Goal: Task Accomplishment & Management: Complete application form

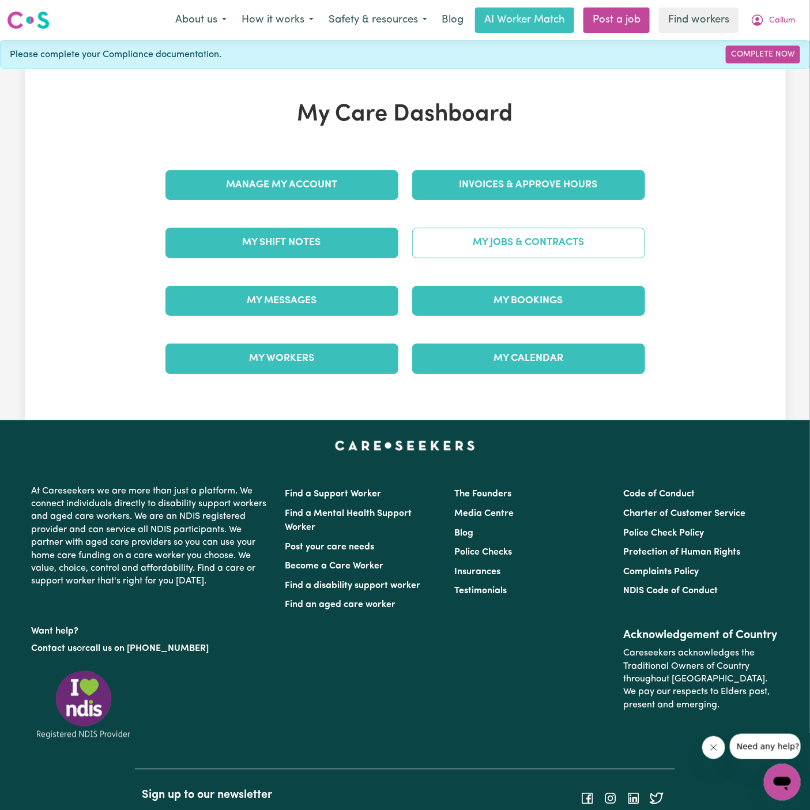
click at [551, 235] on link "My Jobs & Contracts" at bounding box center [528, 243] width 233 height 30
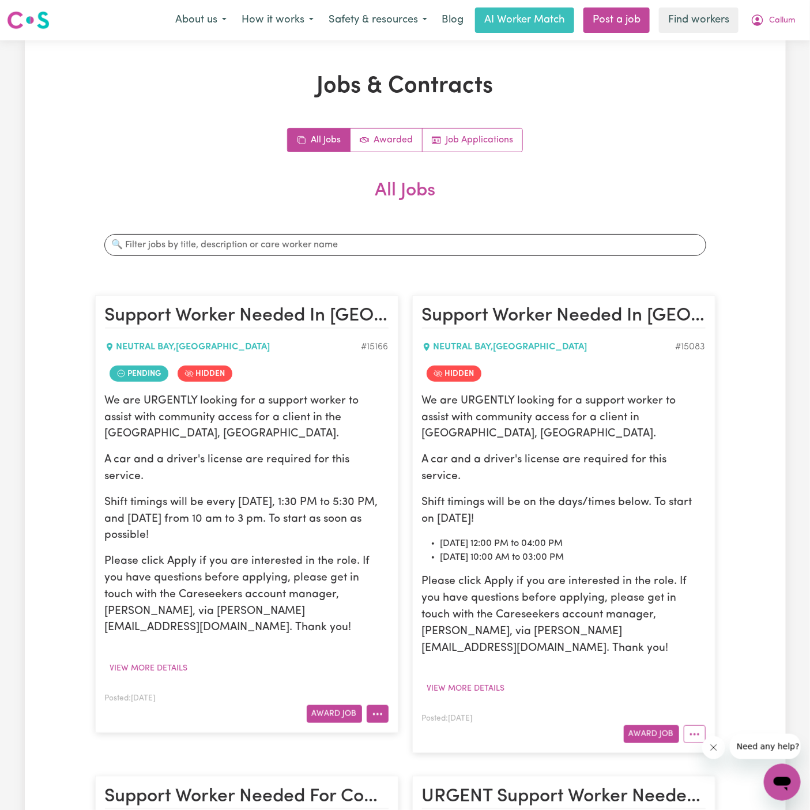
click at [384, 705] on button "More options" at bounding box center [378, 714] width 22 height 18
click at [313, 472] on div "We are URGENTLY looking for a support worker to assist with community access fo…" at bounding box center [247, 514] width 284 height 243
click at [489, 680] on button "View more details" at bounding box center [466, 689] width 88 height 18
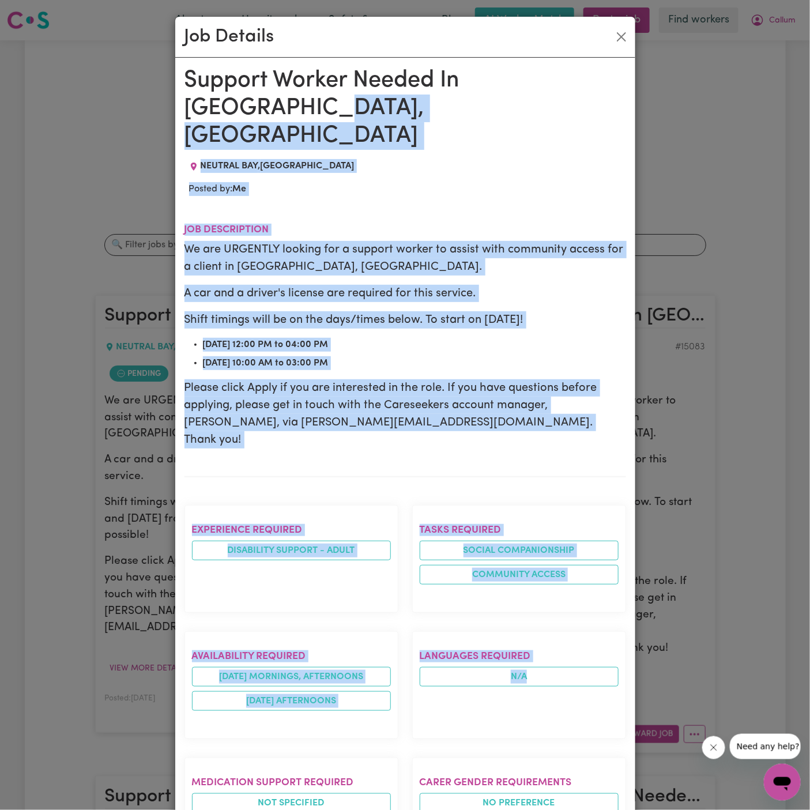
drag, startPoint x: 489, startPoint y: 653, endPoint x: 194, endPoint y: 94, distance: 631.8
click at [194, 94] on div "Support Worker Needed In Lower North Shore, NSW NEUTRAL BAY , New South Wales P…" at bounding box center [406, 628] width 442 height 1122
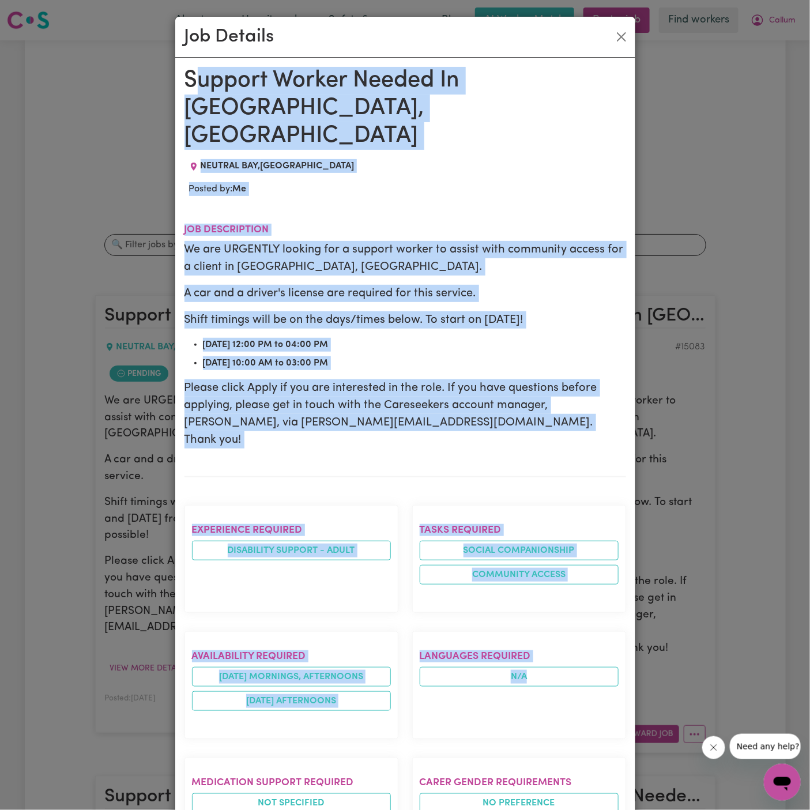
click at [197, 94] on h1 "Support Worker Needed In Lower North Shore, NSW" at bounding box center [406, 108] width 442 height 83
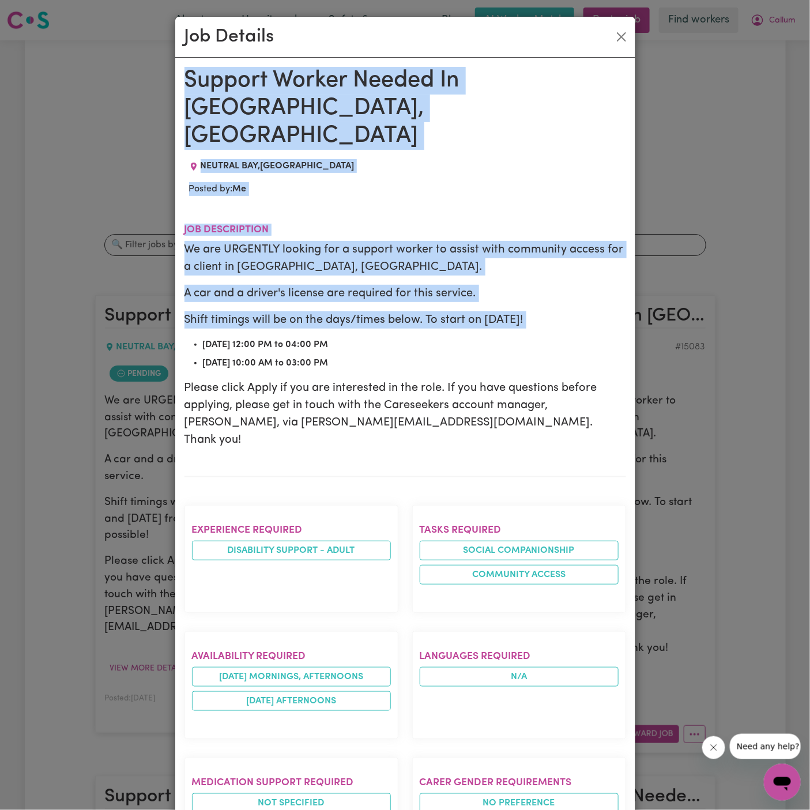
drag, startPoint x: 186, startPoint y: 77, endPoint x: 250, endPoint y: 304, distance: 236.1
click at [250, 304] on div "Support Worker Needed In Lower North Shore, NSW NEUTRAL BAY , New South Wales P…" at bounding box center [406, 628] width 442 height 1122
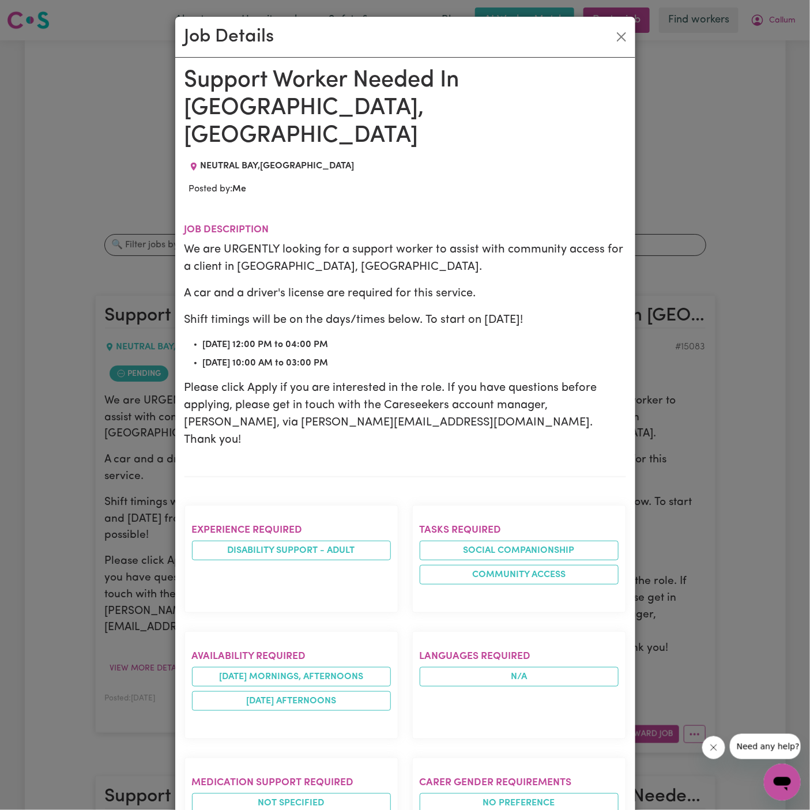
click at [321, 311] on p "Shift timings will be on the days/times below. To start on 22/09 Monday!" at bounding box center [406, 319] width 442 height 17
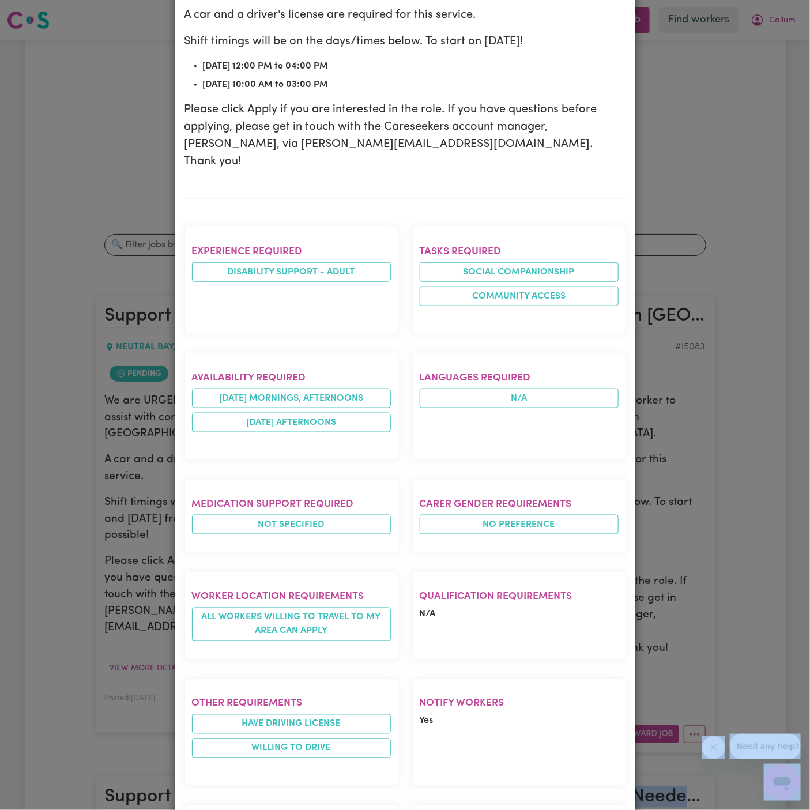
scroll to position [355, 0]
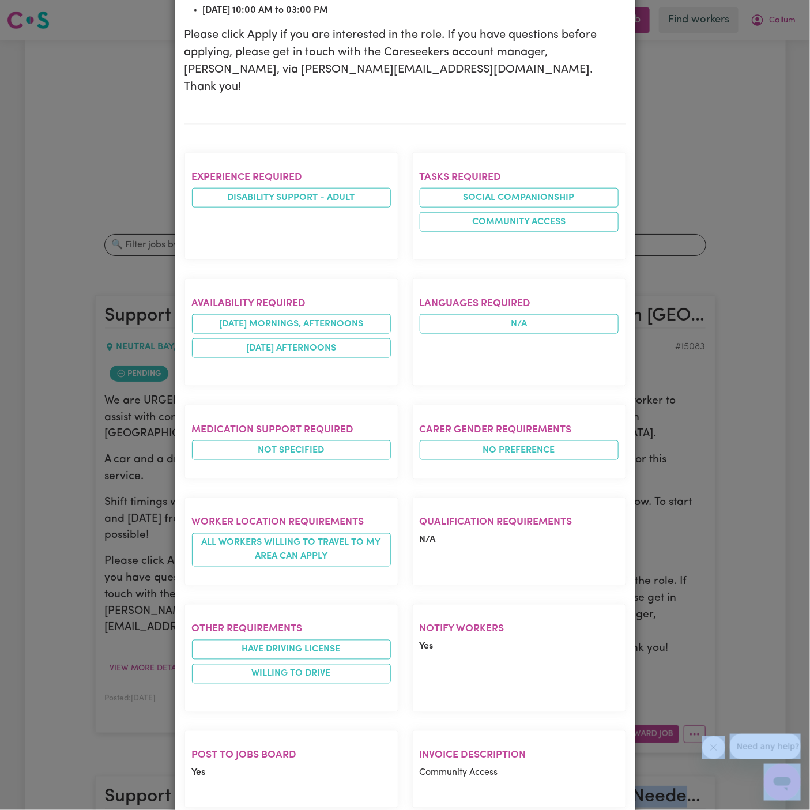
drag, startPoint x: 187, startPoint y: 73, endPoint x: 252, endPoint y: 811, distance: 741.1
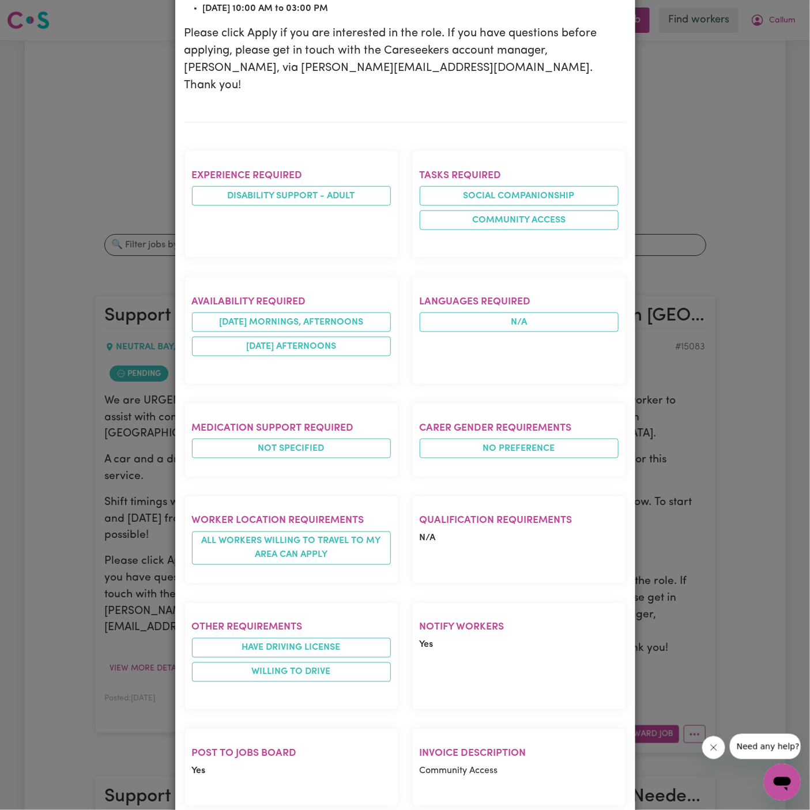
drag, startPoint x: 252, startPoint y: 811, endPoint x: 234, endPoint y: 762, distance: 52.2
click at [234, 762] on div "Post to Jobs Board Yes" at bounding box center [292, 768] width 228 height 96
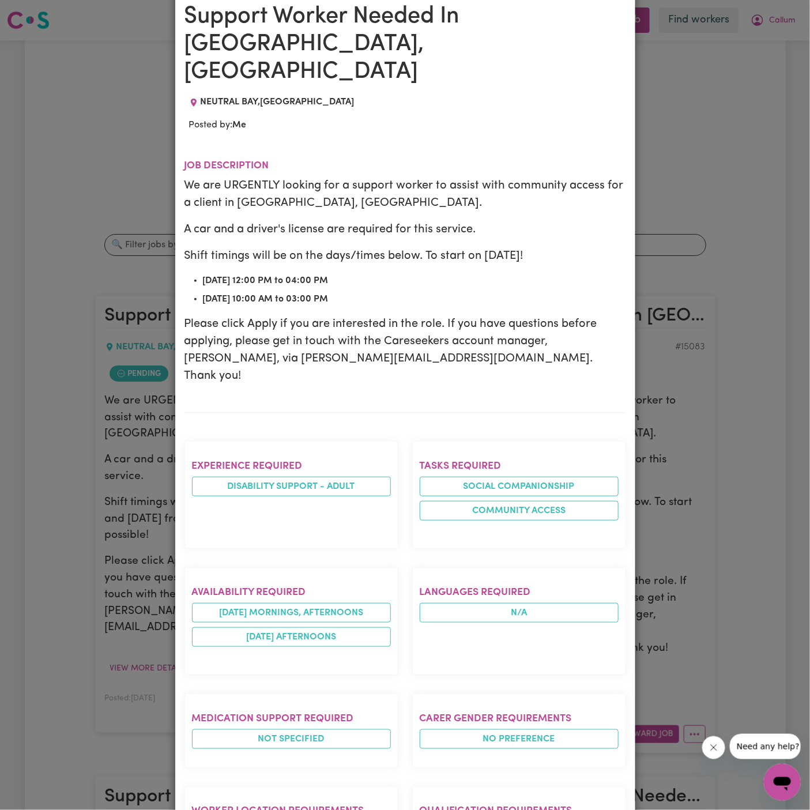
scroll to position [0, 0]
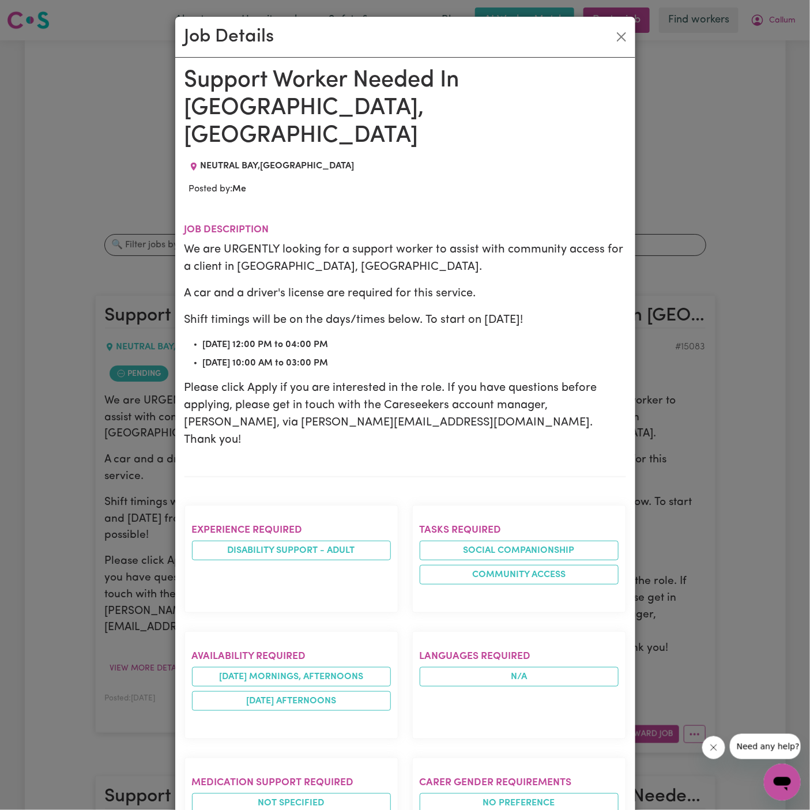
click at [394, 123] on div "Support Worker Needed In Lower North Shore, NSW NEUTRAL BAY , New South Wales P…" at bounding box center [406, 628] width 442 height 1122
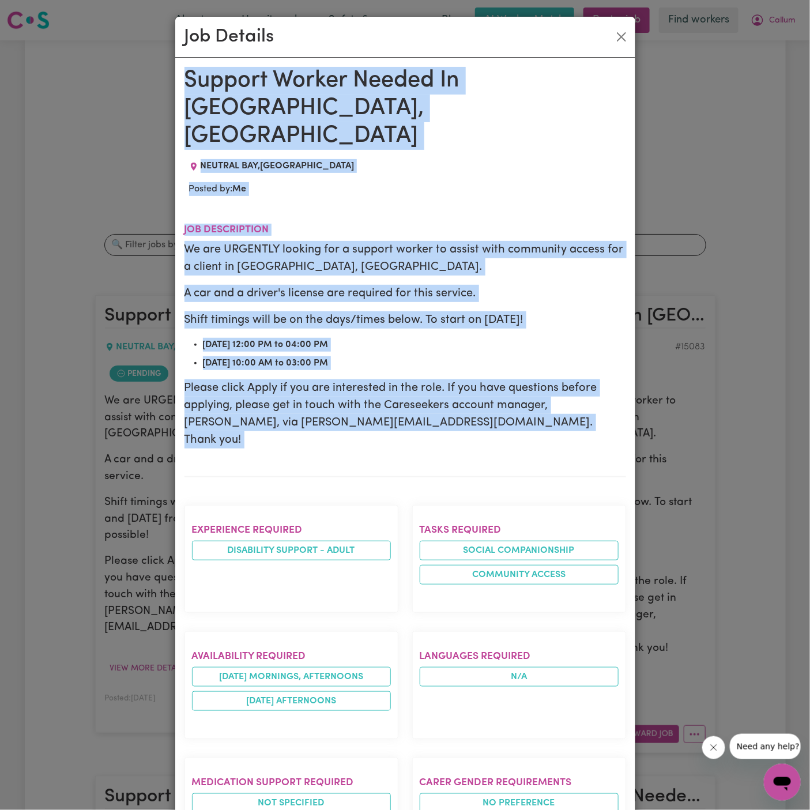
drag, startPoint x: 187, startPoint y: 75, endPoint x: 256, endPoint y: 525, distance: 455.7
click at [255, 512] on div "Support Worker Needed In Lower North Shore, NSW NEUTRAL BAY , New South Wales P…" at bounding box center [406, 628] width 442 height 1122
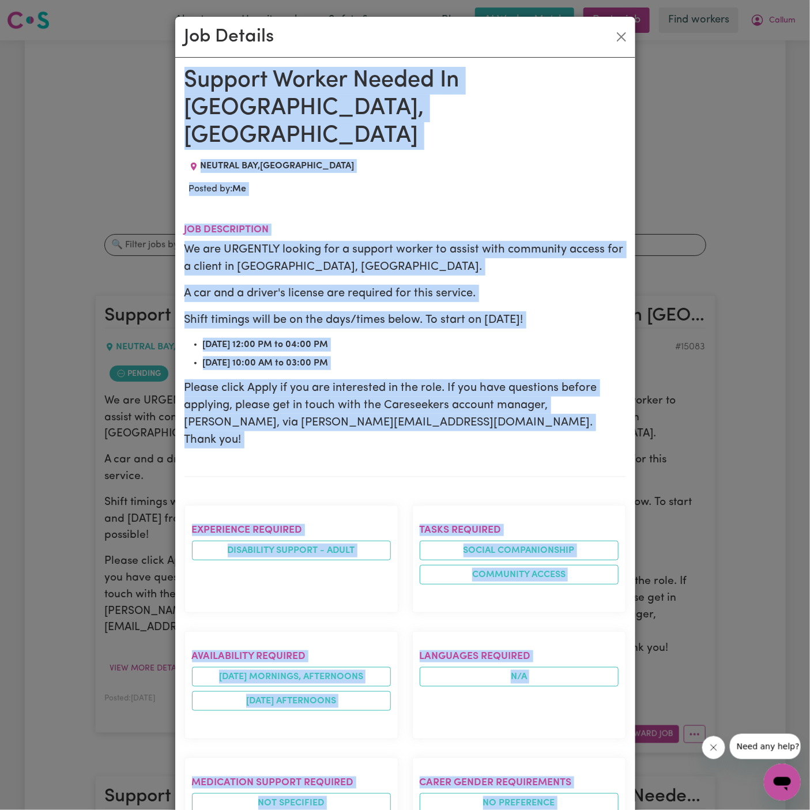
scroll to position [355, 0]
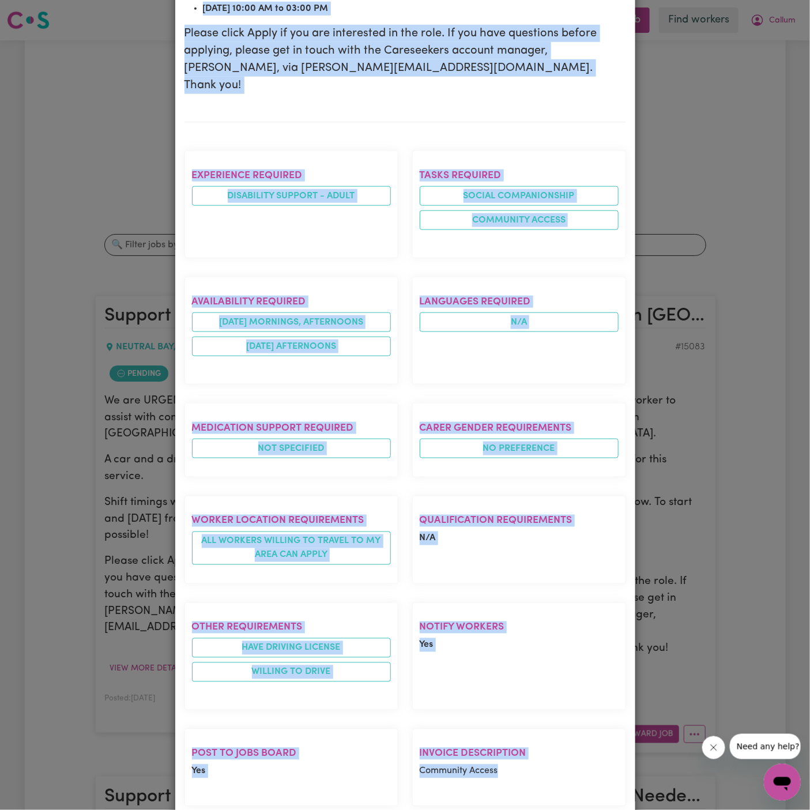
copy div "Support Worker Needed In Lower North Shore, NSW NEUTRAL BAY , New South Wales P…"
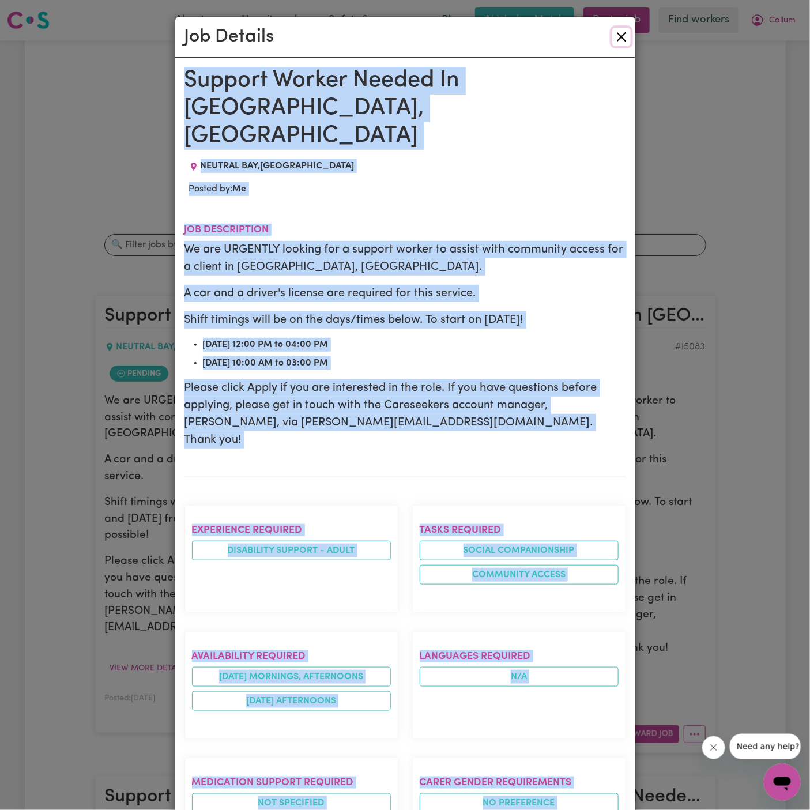
click at [621, 36] on button "Close" at bounding box center [622, 37] width 18 height 18
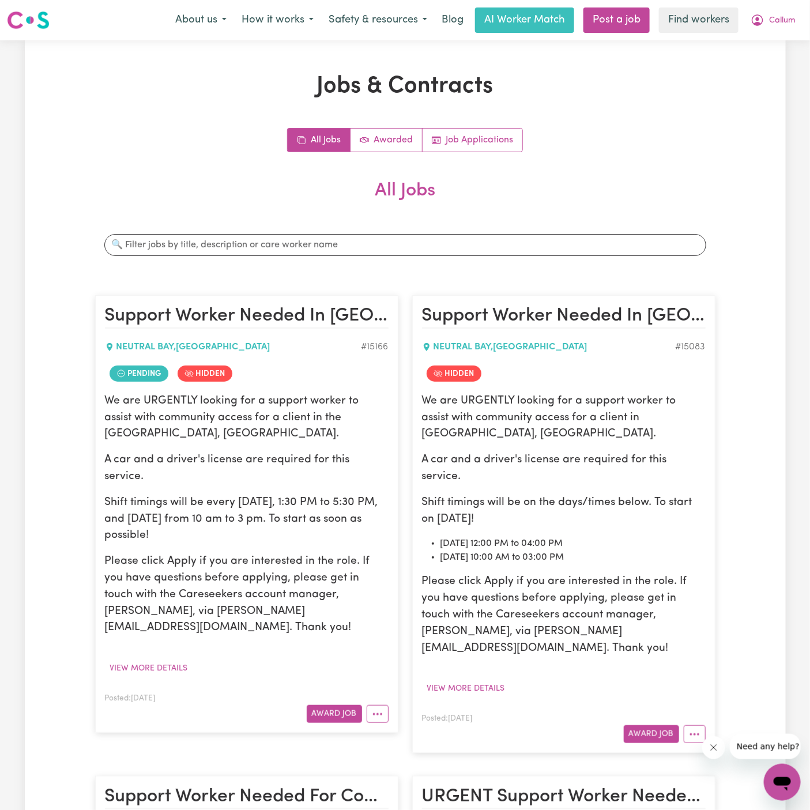
click at [145, 457] on p "A car and a driver's license are required for this service." at bounding box center [247, 468] width 284 height 33
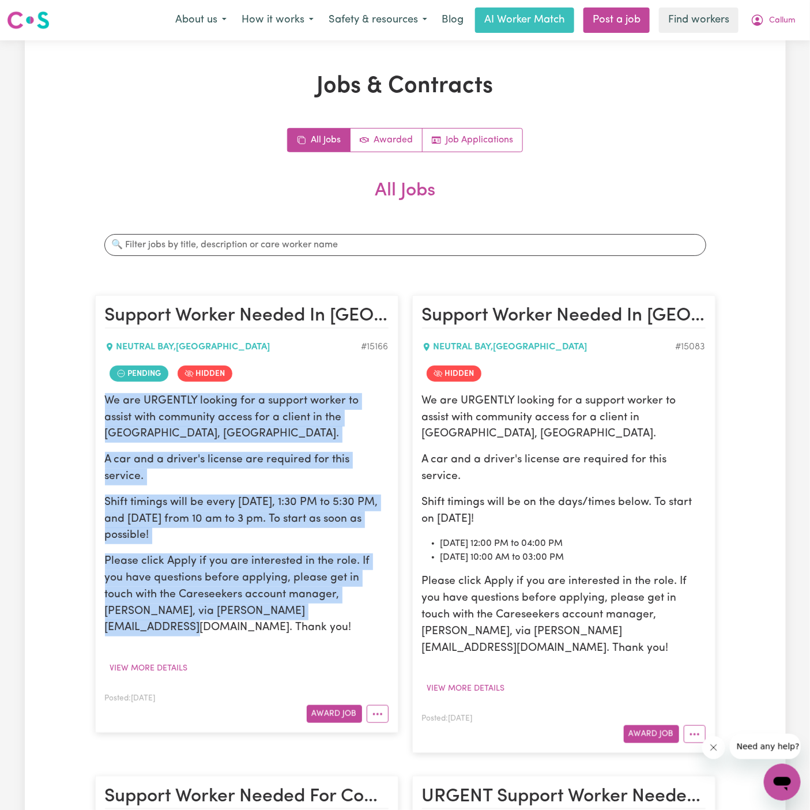
drag, startPoint x: 106, startPoint y: 400, endPoint x: 337, endPoint y: 595, distance: 302.4
click at [337, 595] on div "We are URGENTLY looking for a support worker to assist with community access fo…" at bounding box center [247, 514] width 284 height 243
copy div "We are URGENTLY looking for a support worker to assist with community access fo…"
drag, startPoint x: 337, startPoint y: 595, endPoint x: 510, endPoint y: 563, distance: 176.6
click at [343, 595] on p "Please click Apply if you are interested in the role. If you have questions bef…" at bounding box center [247, 595] width 284 height 83
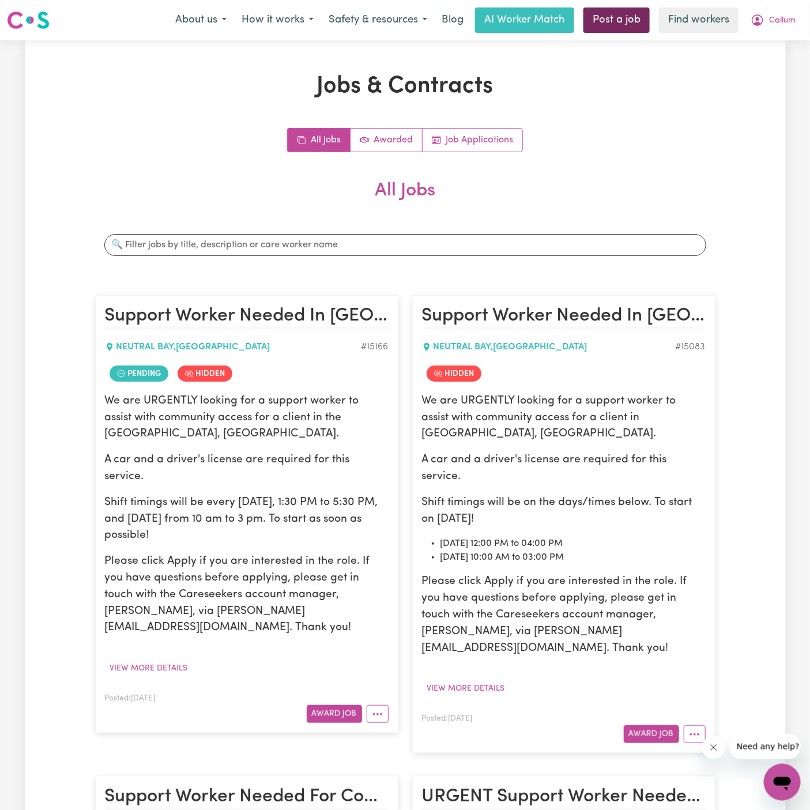
click at [603, 29] on link "Post a job" at bounding box center [617, 19] width 66 height 25
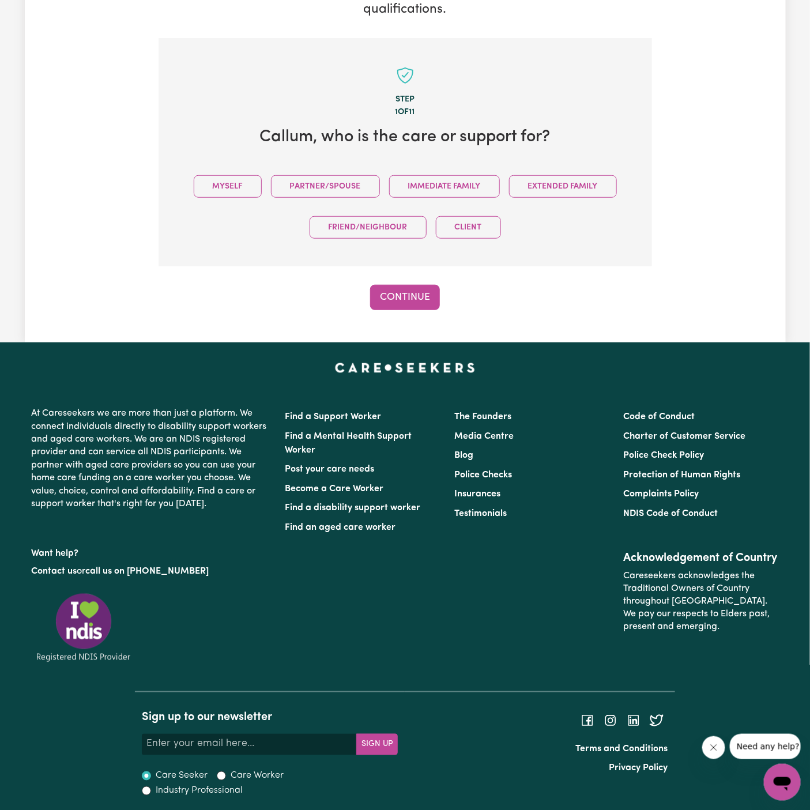
scroll to position [215, 0]
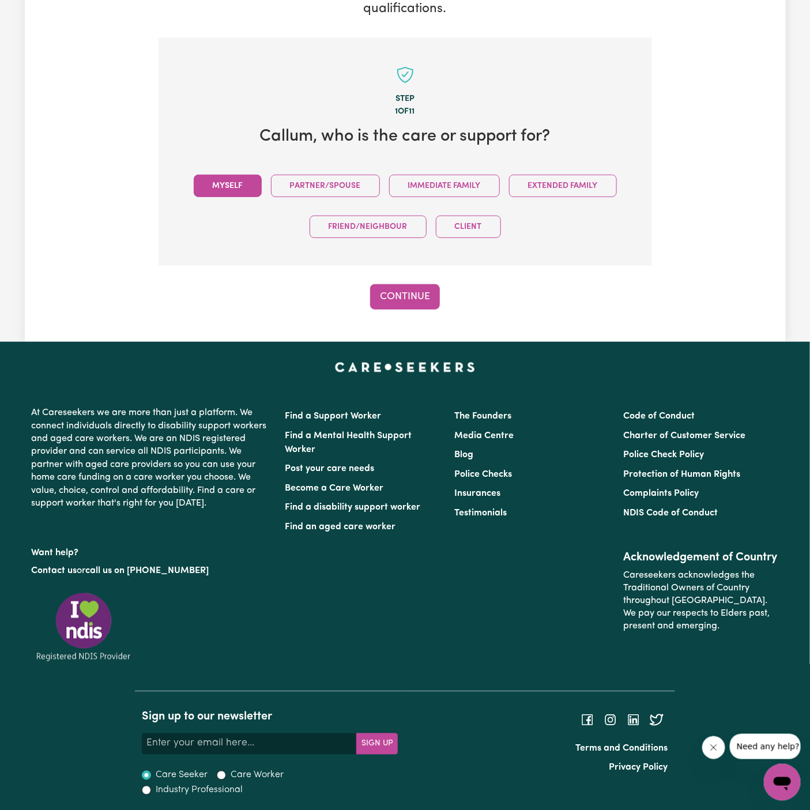
click at [231, 190] on button "Myself" at bounding box center [228, 186] width 68 height 22
click at [399, 290] on button "Continue" at bounding box center [405, 296] width 70 height 25
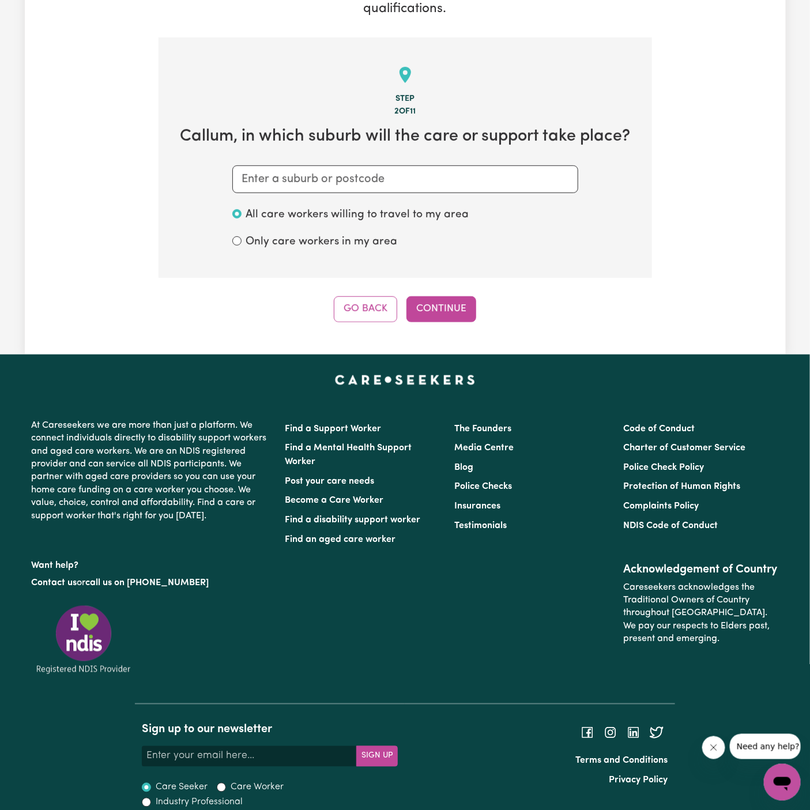
scroll to position [228, 0]
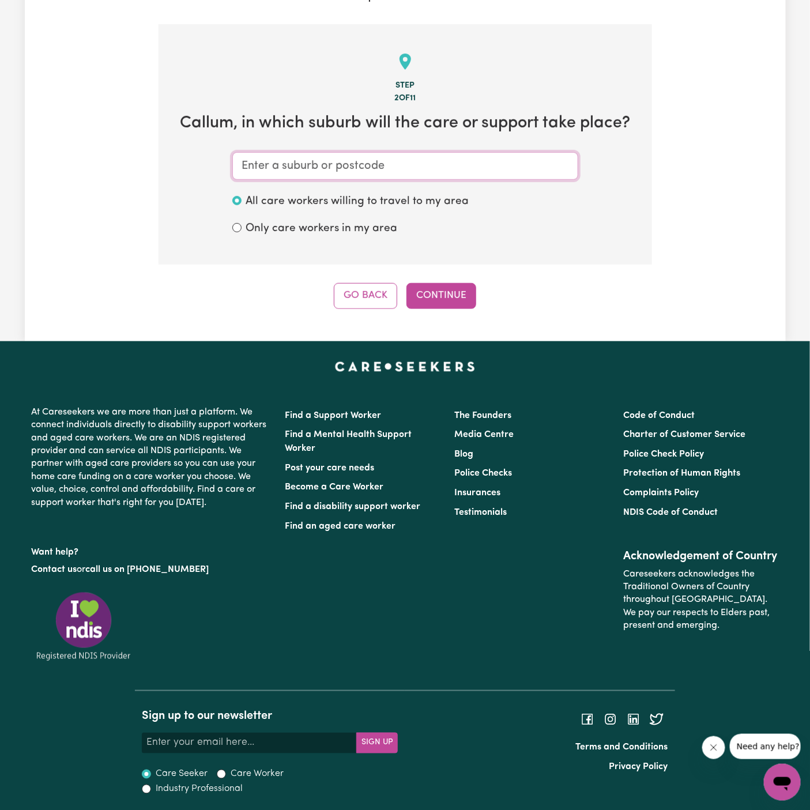
drag, startPoint x: 522, startPoint y: 173, endPoint x: 16, endPoint y: -24, distance: 543.5
click at [16, 0] on html "Menu About us How it works Safety & resources Blog AI Worker Match Post a job F…" at bounding box center [405, 292] width 810 height 1040
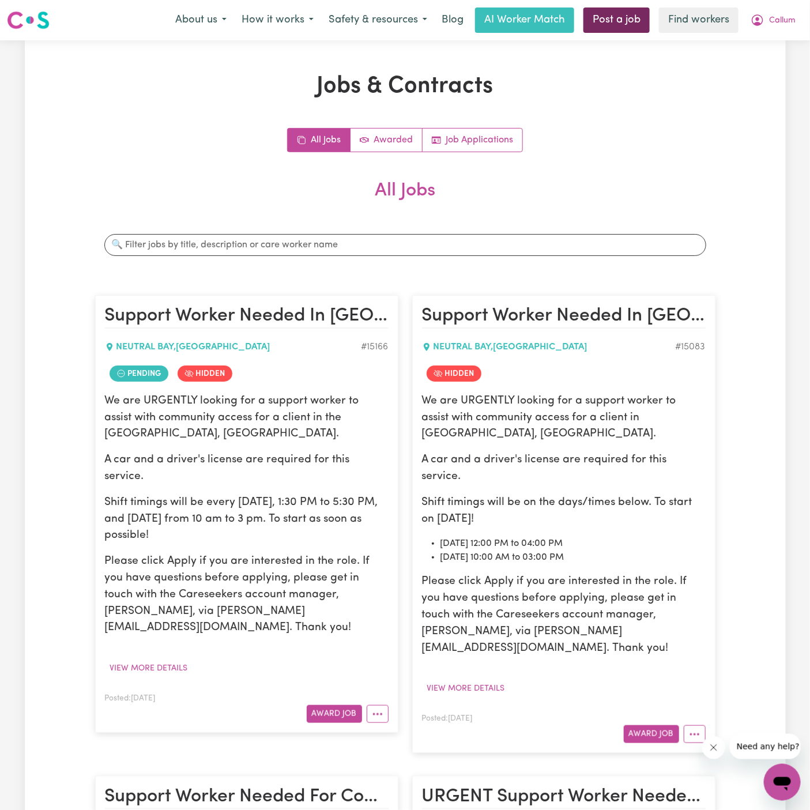
click at [622, 17] on link "Post a job" at bounding box center [617, 19] width 66 height 25
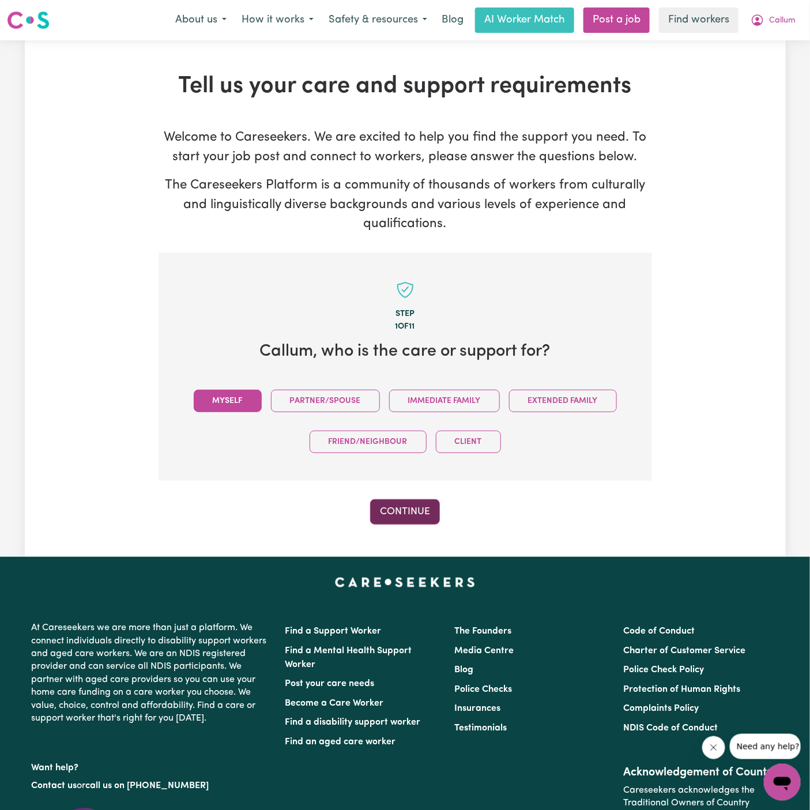
click at [409, 510] on button "Continue" at bounding box center [405, 511] width 70 height 25
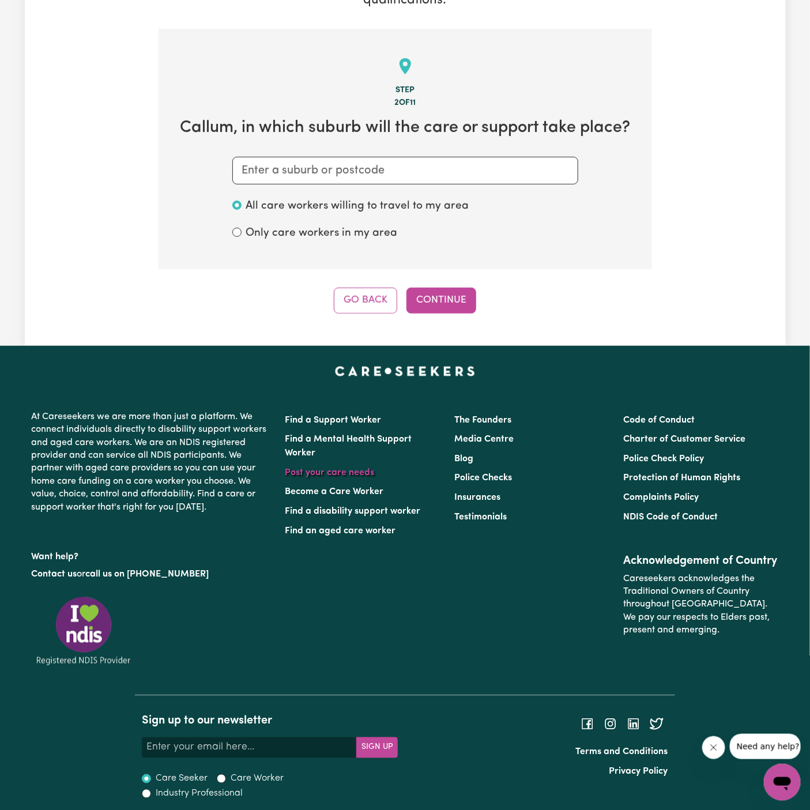
scroll to position [228, 0]
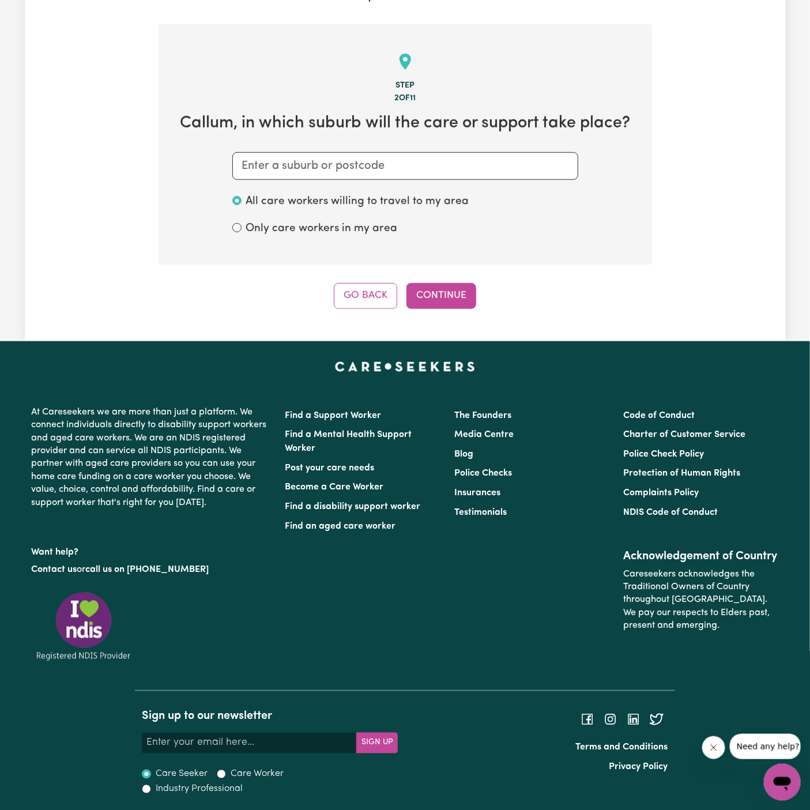
click at [384, 187] on section "Step 2 of 11 Callum , in which suburb will the care or support take place? All …" at bounding box center [406, 144] width 494 height 241
click at [382, 168] on input "text" at bounding box center [405, 166] width 346 height 28
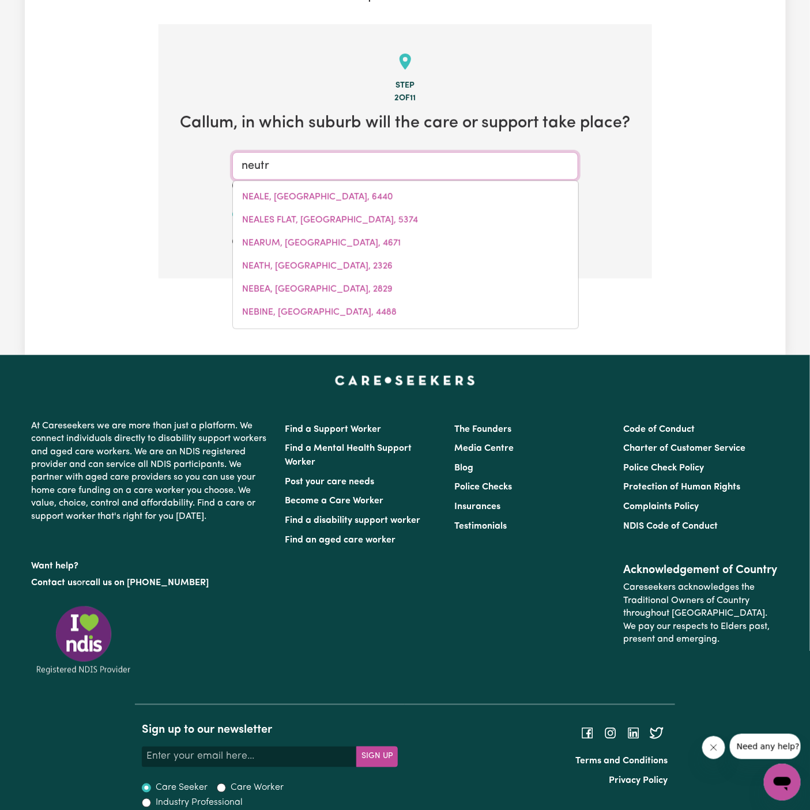
type input "neutra"
type input "neutraL BAY, New South Wales, 2089"
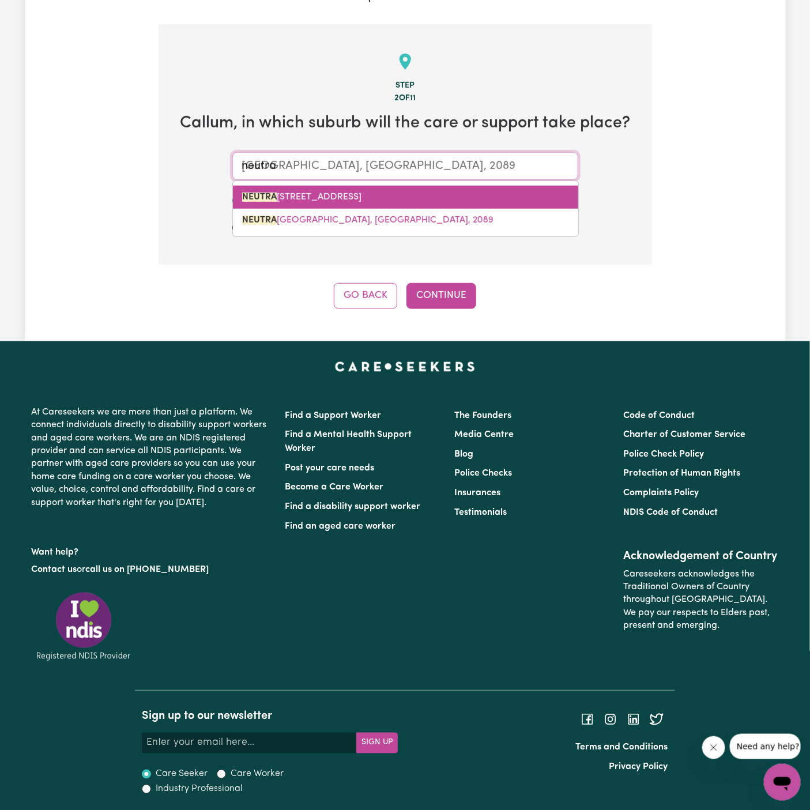
click at [362, 196] on span "NEUTRA L BAY, New South Wales, 2089" at bounding box center [301, 197] width 119 height 9
type input "NEUTRAL BAY, New South Wales, 2089"
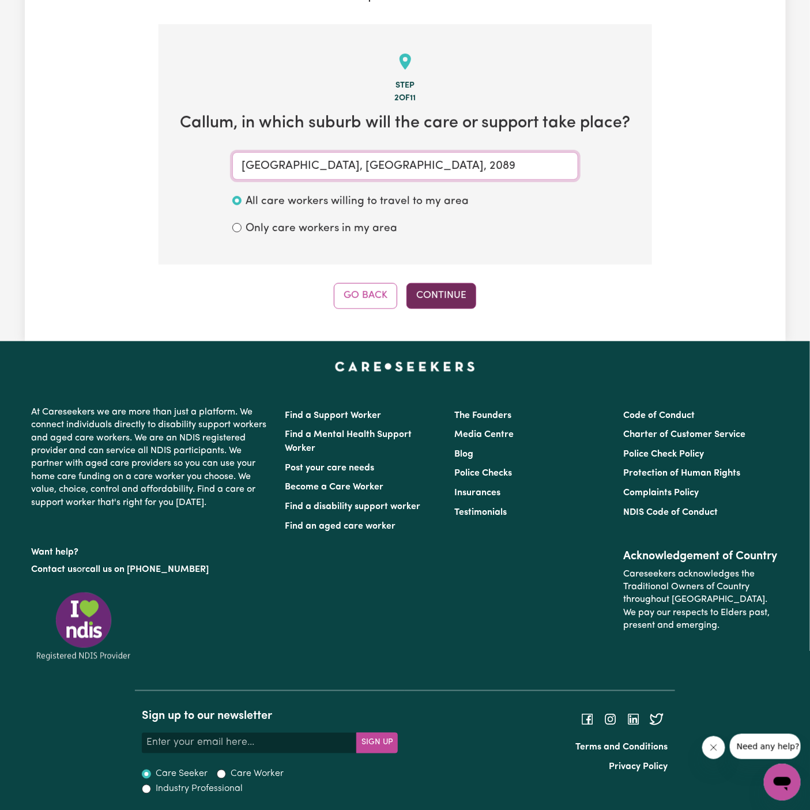
type input "NEUTRAL BAY, New South Wales, 2089"
click at [450, 284] on button "Continue" at bounding box center [442, 295] width 70 height 25
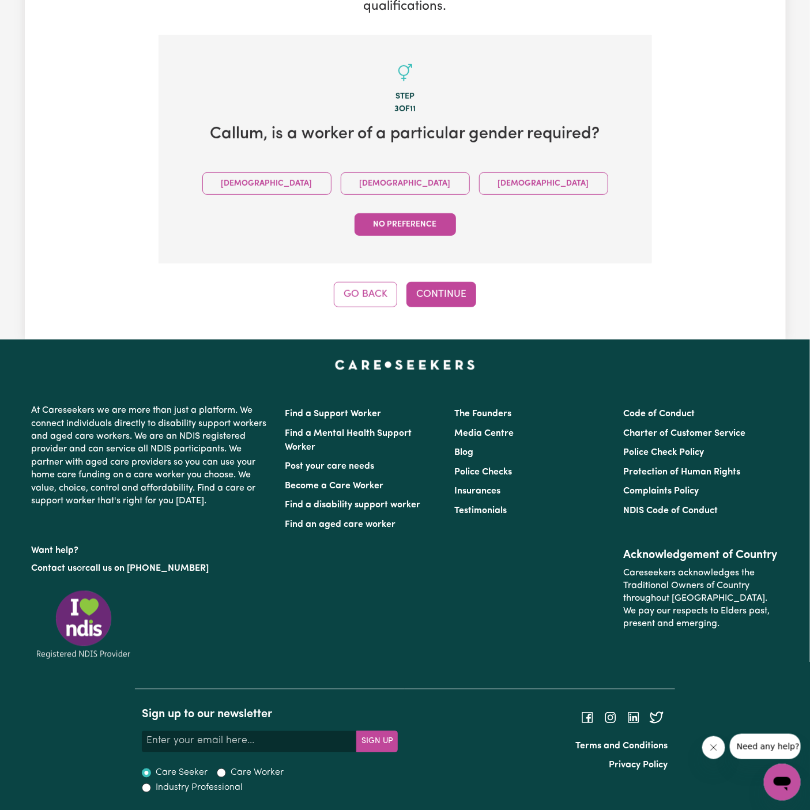
scroll to position [175, 0]
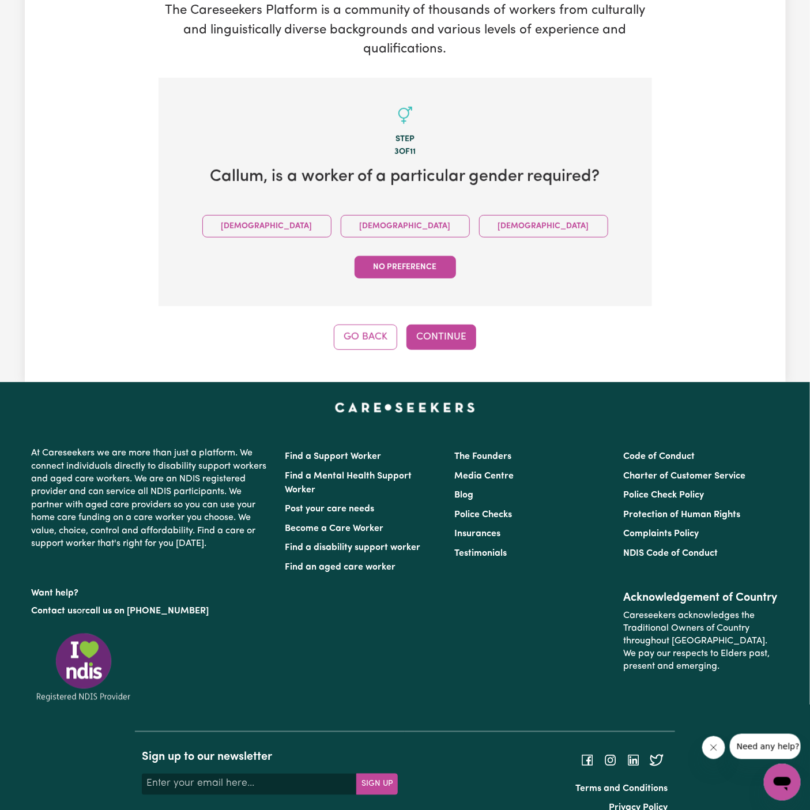
click at [447, 311] on div "Tell us your care and support requirements Welcome to Careseekers. We are excit…" at bounding box center [405, 124] width 761 height 517
click at [446, 325] on button "Continue" at bounding box center [442, 337] width 70 height 25
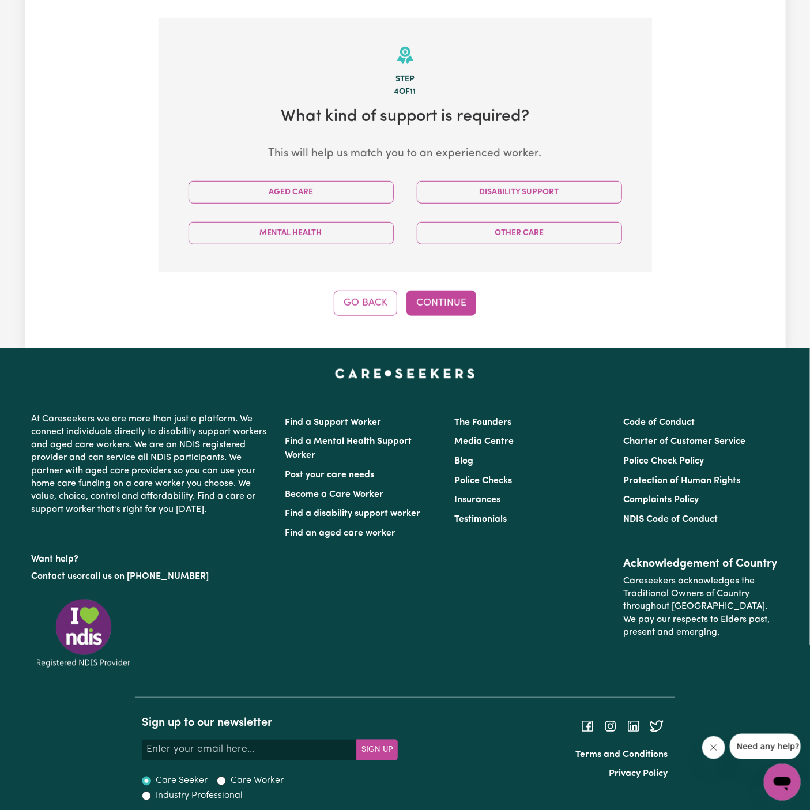
scroll to position [241, 0]
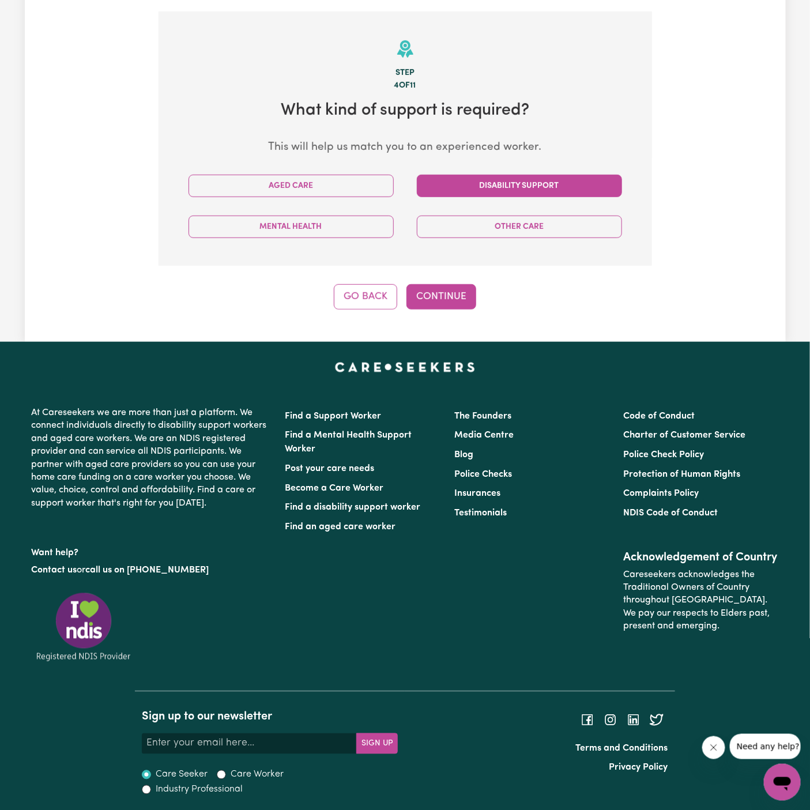
click at [508, 191] on button "Disability Support" at bounding box center [519, 186] width 205 height 22
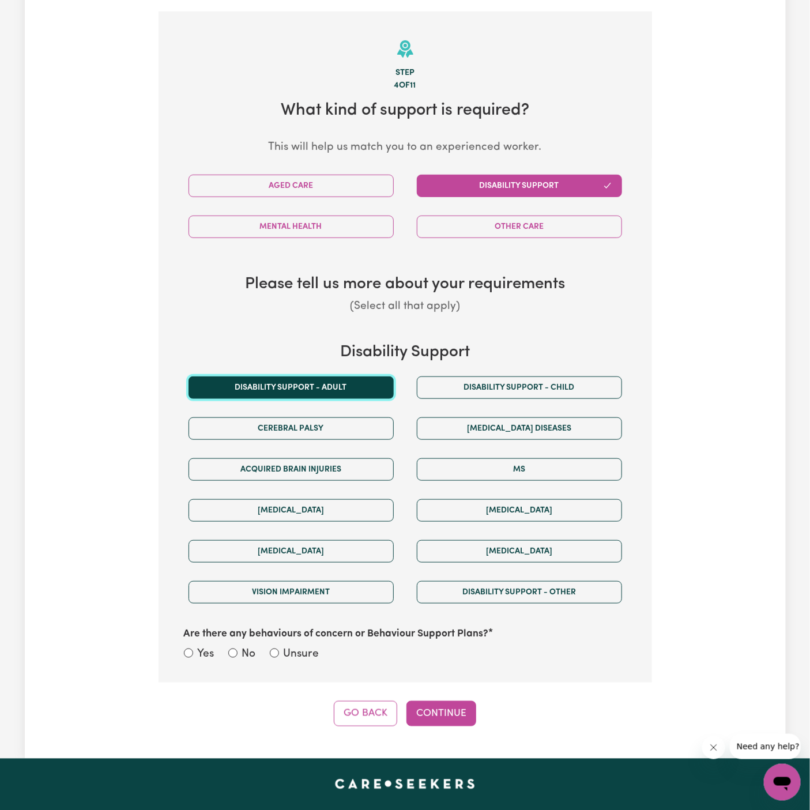
click at [311, 384] on button "Disability support - Adult" at bounding box center [291, 388] width 205 height 22
click at [306, 647] on label "Unsure" at bounding box center [302, 655] width 36 height 17
click at [279, 649] on input "Unsure" at bounding box center [274, 653] width 9 height 9
radio input "true"
click at [432, 709] on button "Continue" at bounding box center [442, 713] width 70 height 25
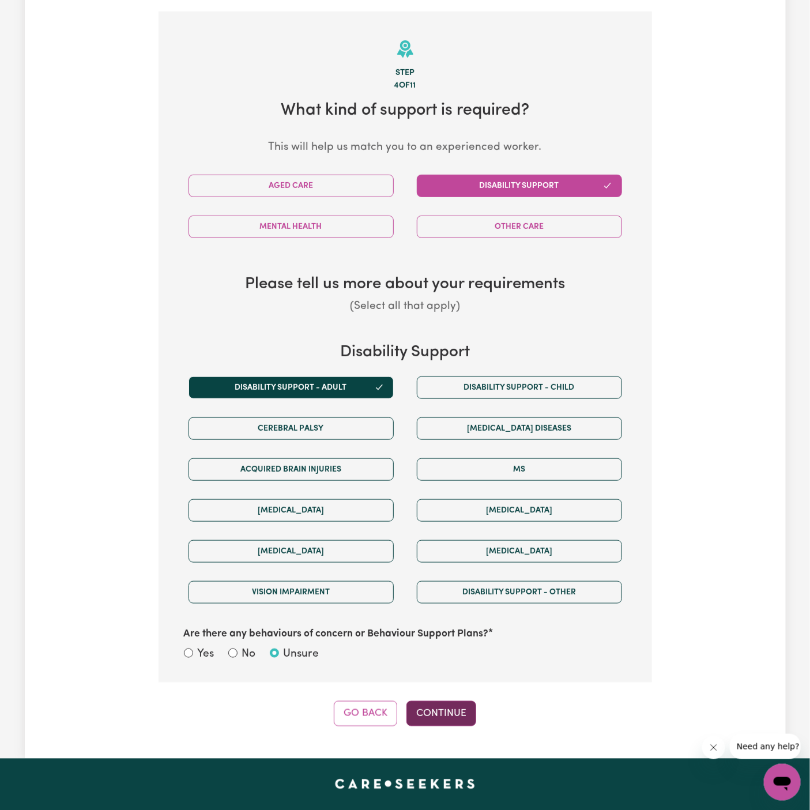
select select "PRIVATELY"
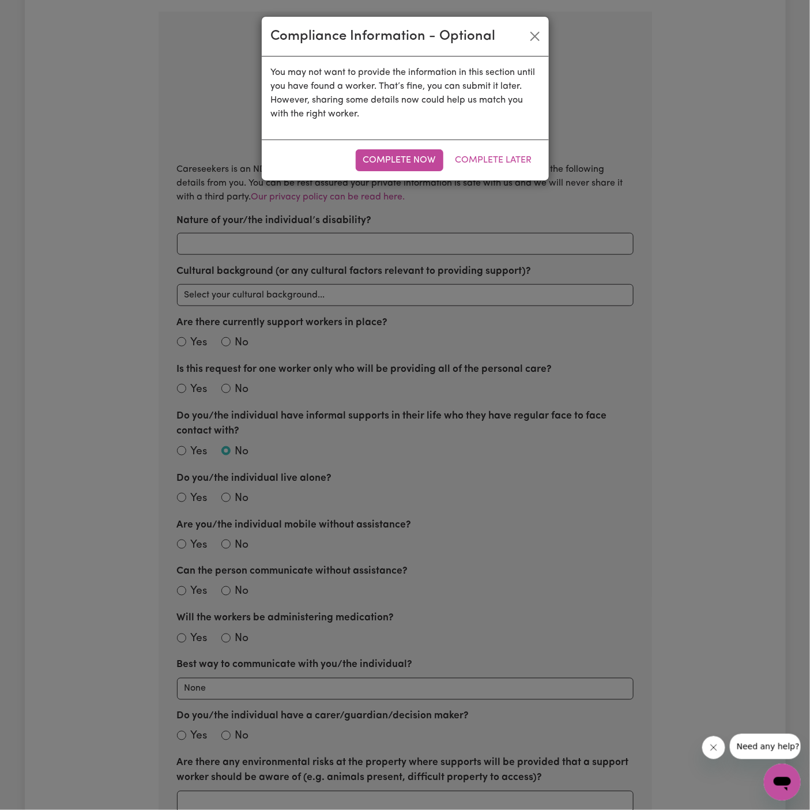
scroll to position [253, 0]
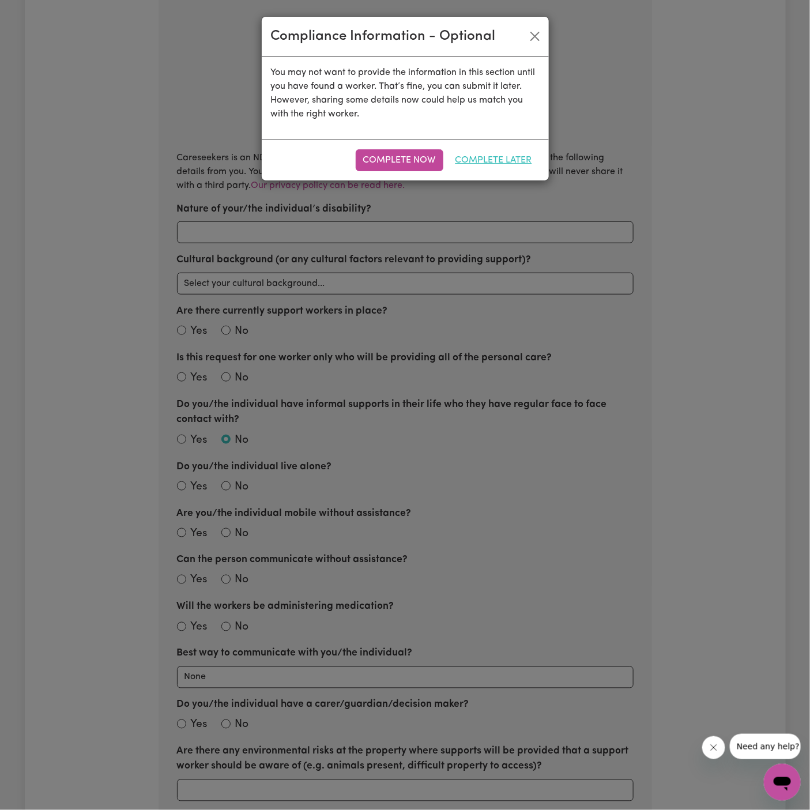
click at [486, 152] on button "Complete Later" at bounding box center [494, 160] width 92 height 22
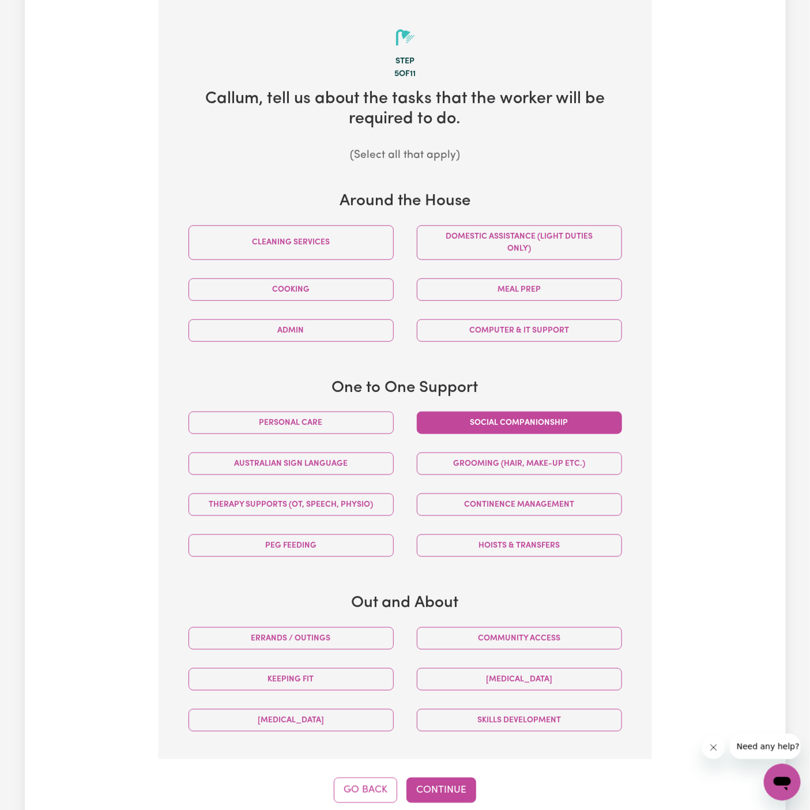
click at [557, 422] on button "Social companionship" at bounding box center [519, 423] width 205 height 22
click at [554, 637] on button "Community access" at bounding box center [519, 639] width 205 height 22
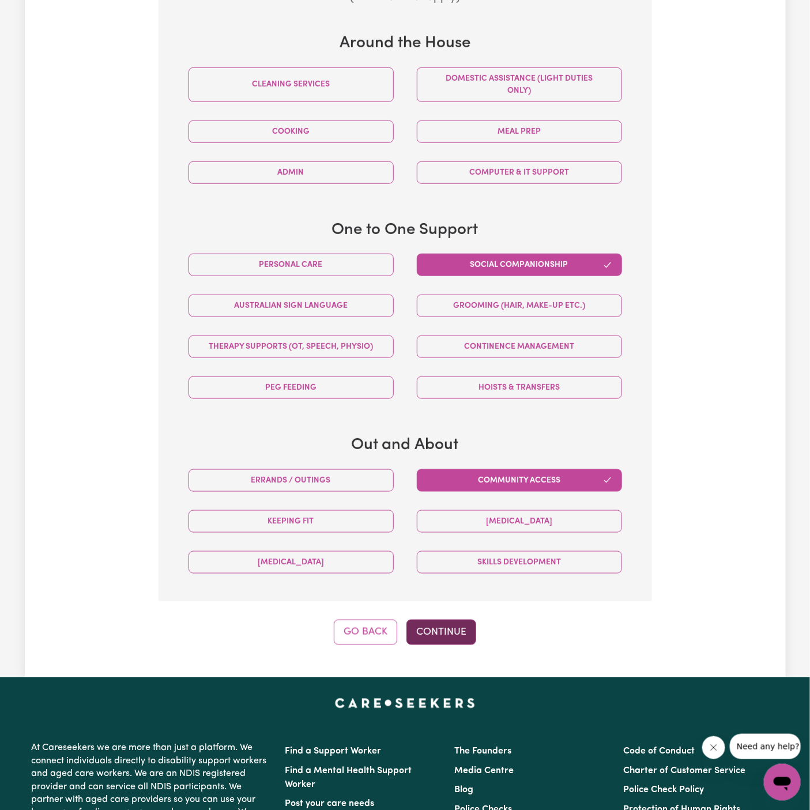
click at [452, 629] on button "Continue" at bounding box center [442, 632] width 70 height 25
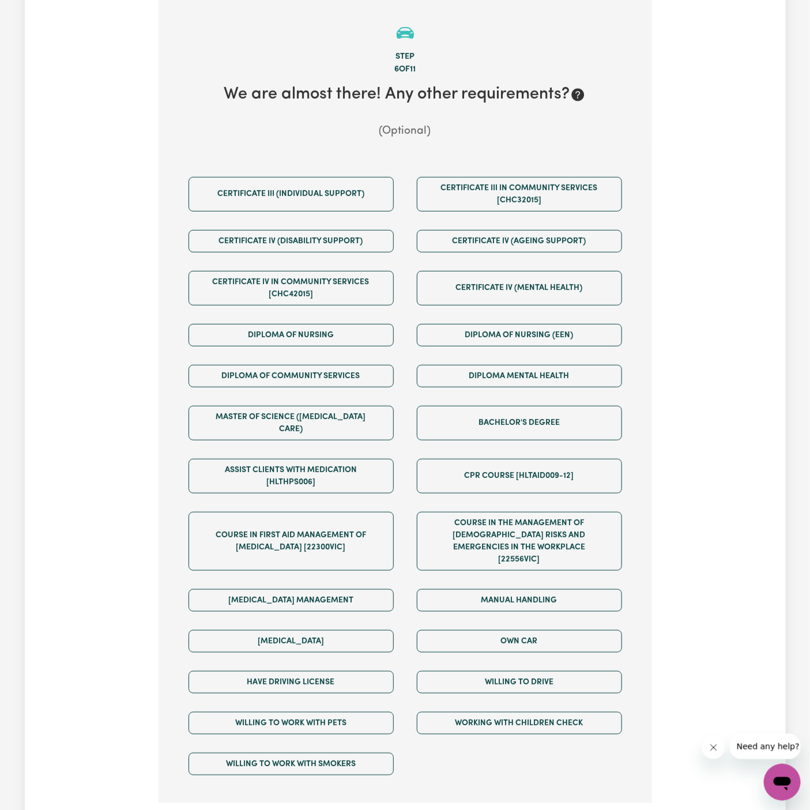
scroll to position [253, 0]
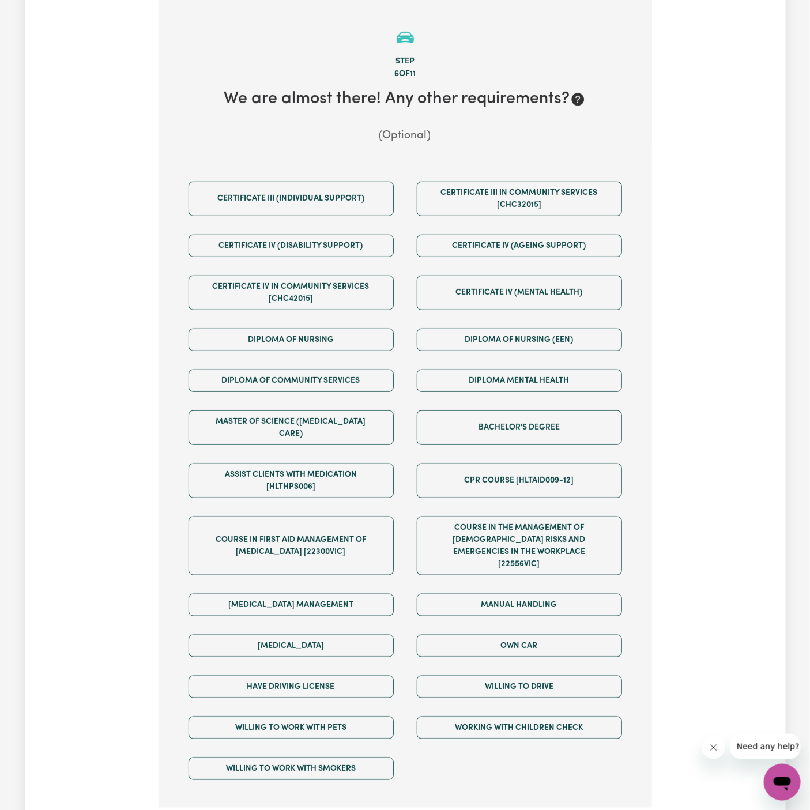
click at [553, 632] on div "Own Car" at bounding box center [519, 646] width 228 height 41
click at [553, 676] on button "Willing to drive" at bounding box center [519, 687] width 205 height 22
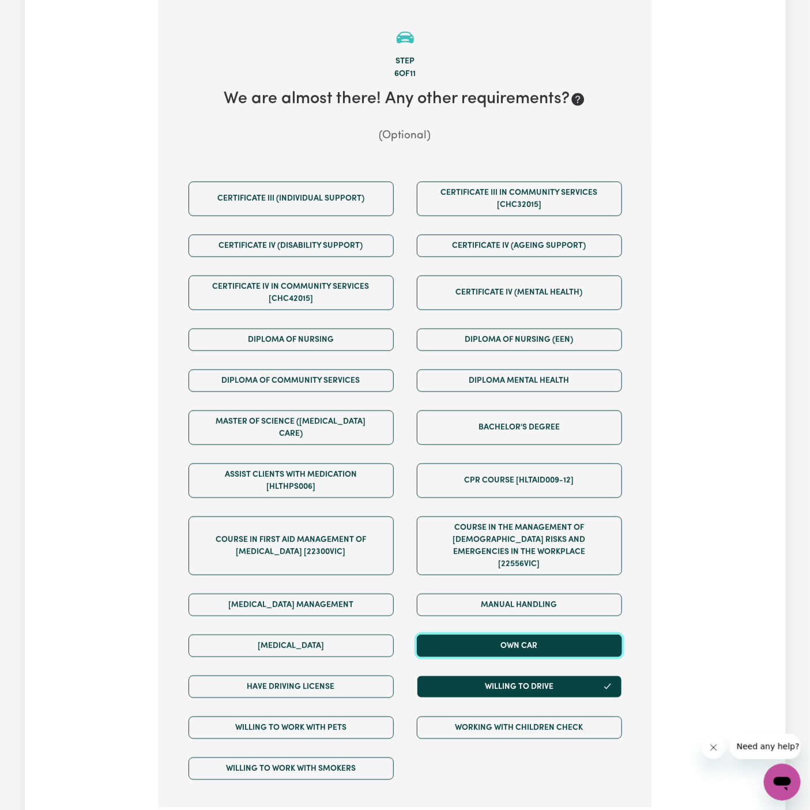
click at [553, 635] on button "Own Car" at bounding box center [519, 646] width 205 height 22
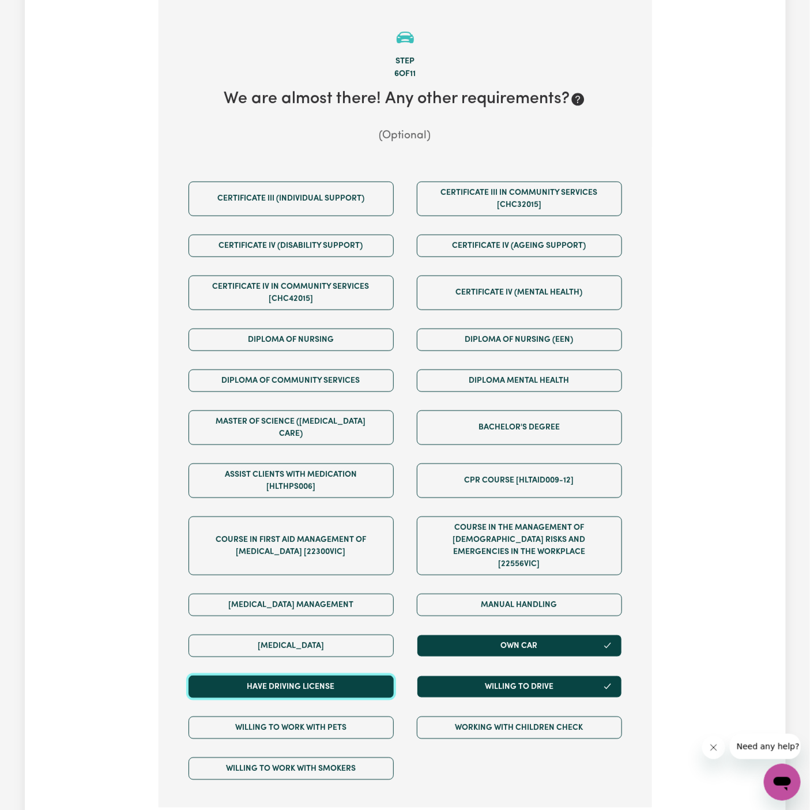
click at [366, 676] on button "Have driving license" at bounding box center [291, 687] width 205 height 22
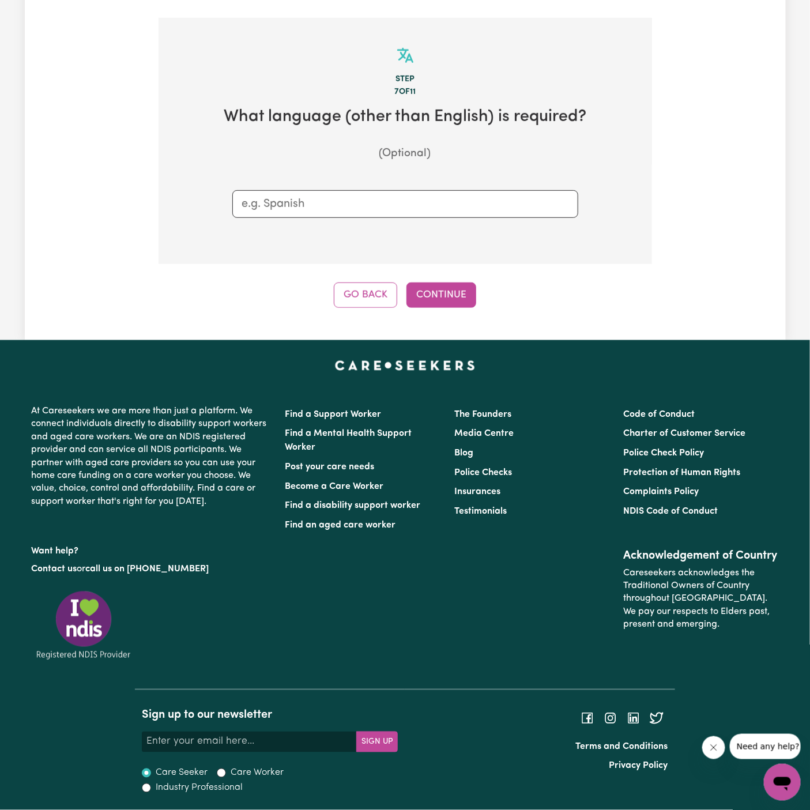
scroll to position [234, 0]
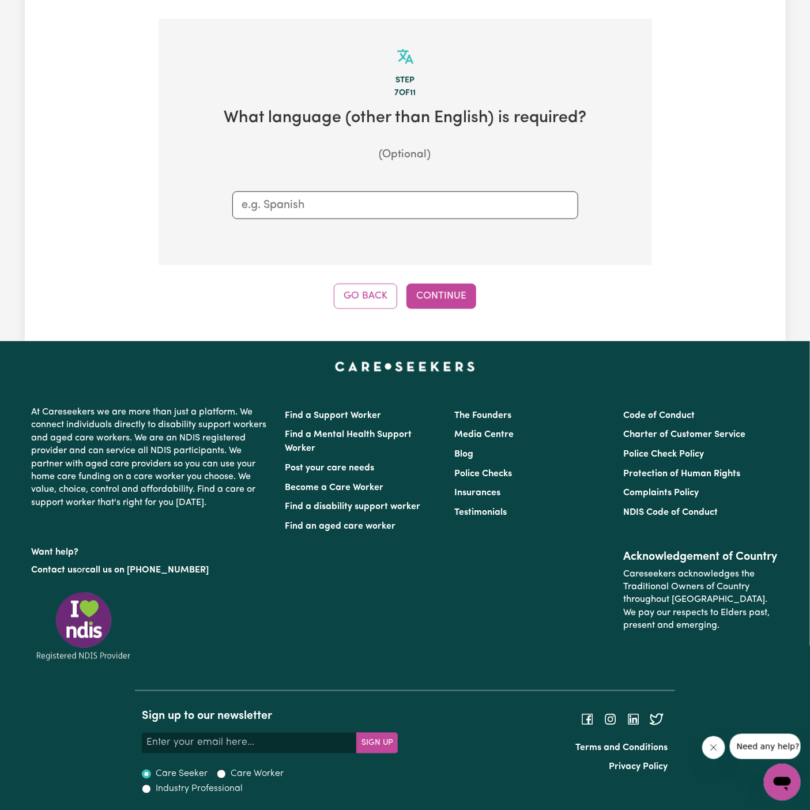
click at [450, 311] on div "Tell us your care and support requirements Welcome to Careseekers. We are excit…" at bounding box center [405, 74] width 761 height 535
click at [446, 300] on button "Continue" at bounding box center [442, 296] width 70 height 25
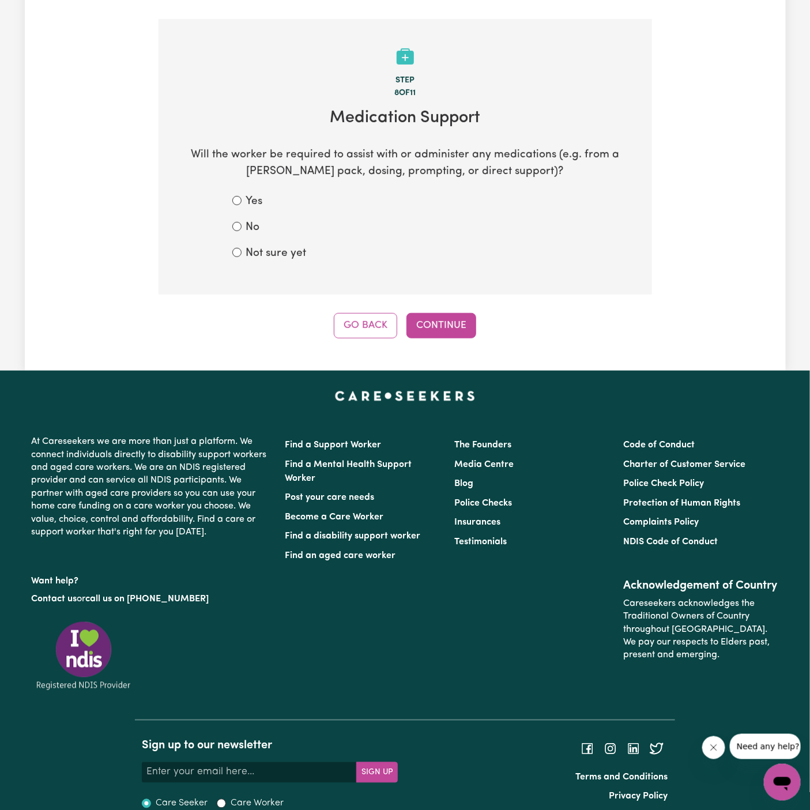
scroll to position [253, 0]
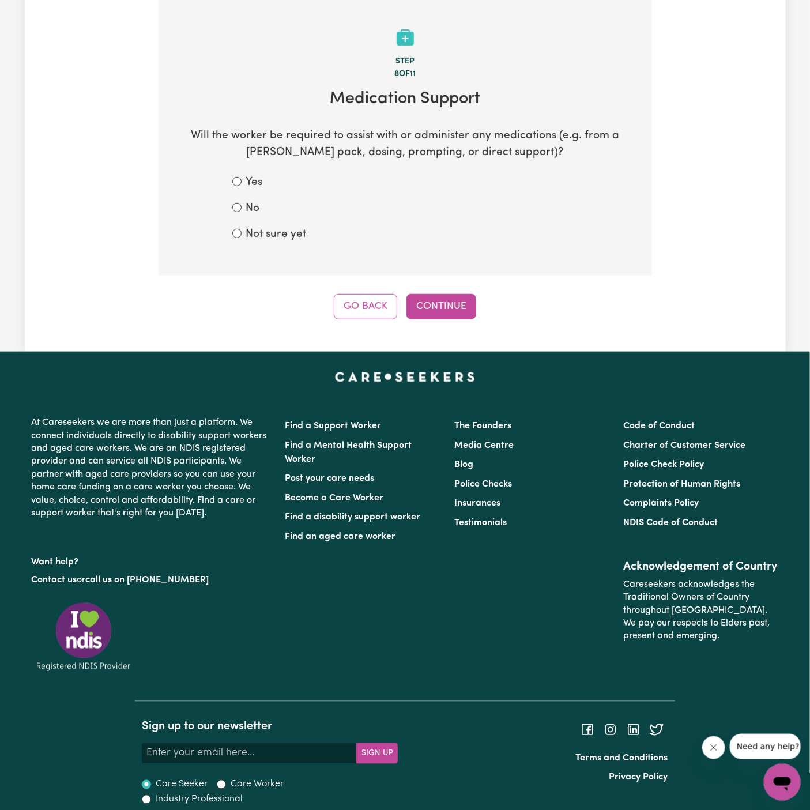
click at [281, 232] on label "Not sure yet" at bounding box center [276, 235] width 61 height 17
click at [242, 232] on input "Not sure yet" at bounding box center [236, 233] width 9 height 9
radio input "true"
click at [236, 204] on input "No" at bounding box center [236, 207] width 9 height 9
radio input "true"
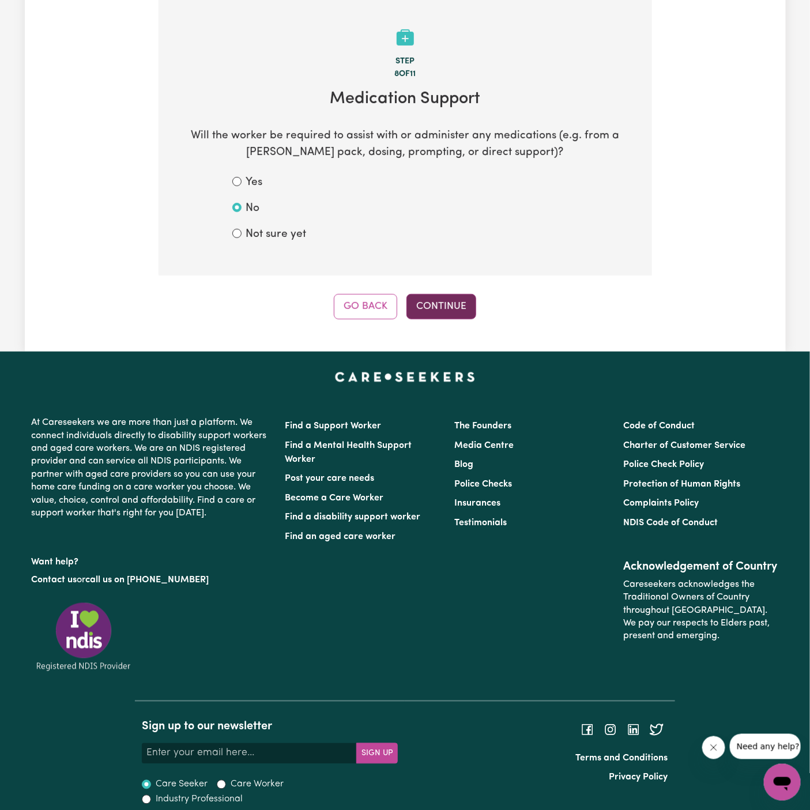
click at [425, 298] on button "Continue" at bounding box center [442, 306] width 70 height 25
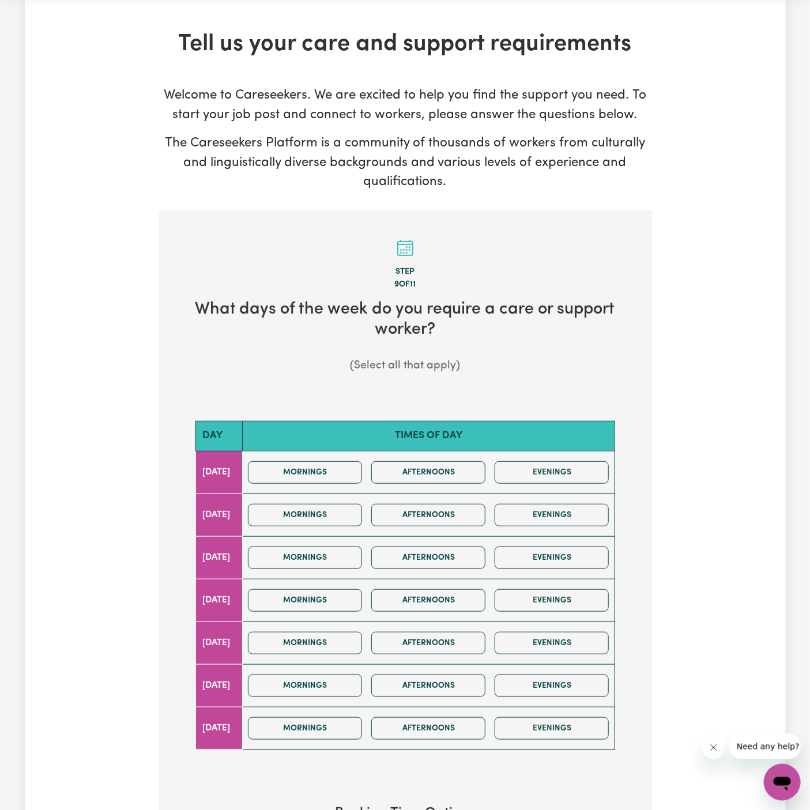
scroll to position [84, 0]
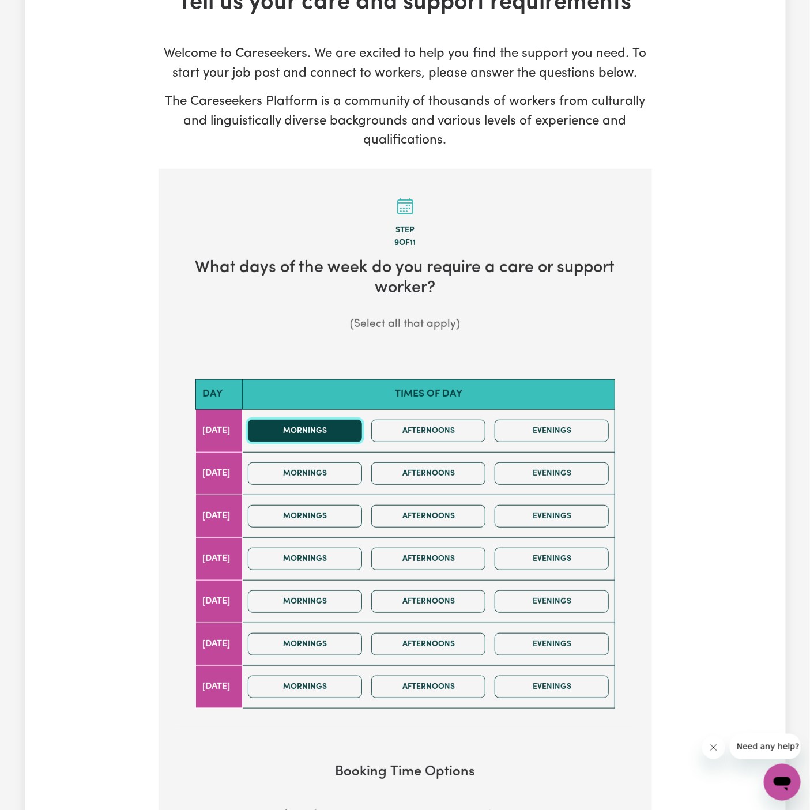
click at [358, 439] on button "Mornings" at bounding box center [305, 431] width 114 height 22
click at [413, 439] on button "Afternoons" at bounding box center [428, 431] width 114 height 22
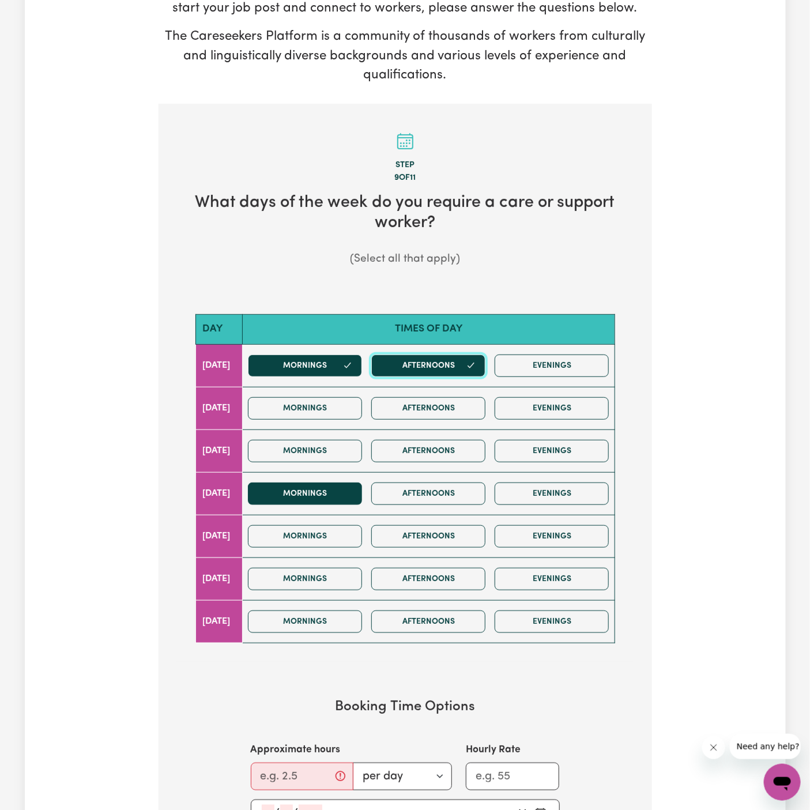
scroll to position [223, 0]
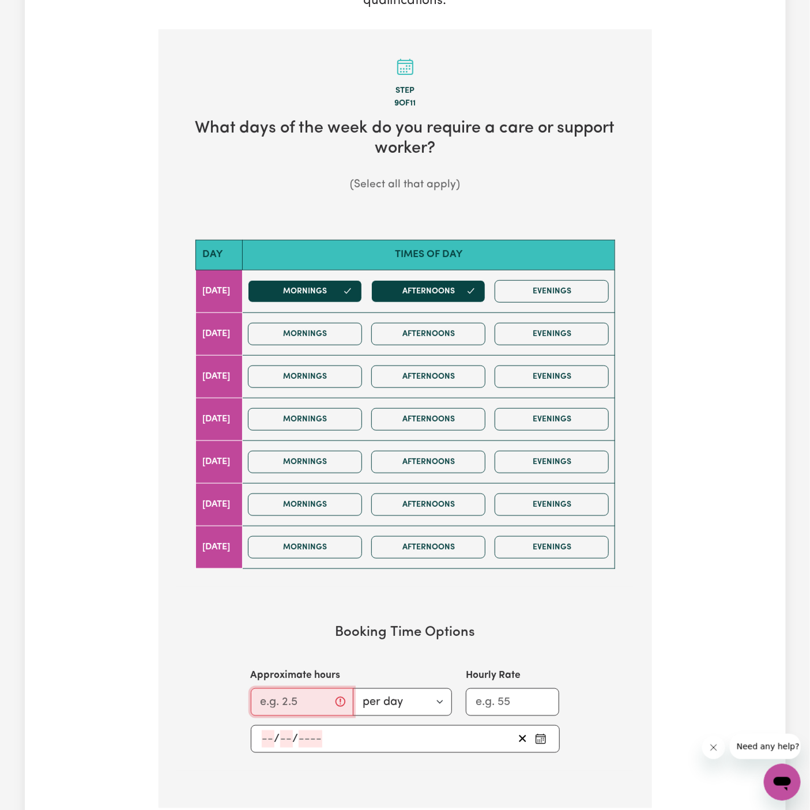
click at [303, 694] on input "Approximate hours" at bounding box center [302, 703] width 103 height 28
click at [345, 292] on button "Mornings" at bounding box center [305, 291] width 114 height 22
click at [304, 692] on input "Approximate hours" at bounding box center [302, 703] width 103 height 28
type input "4"
click at [266, 735] on input "number" at bounding box center [268, 739] width 13 height 17
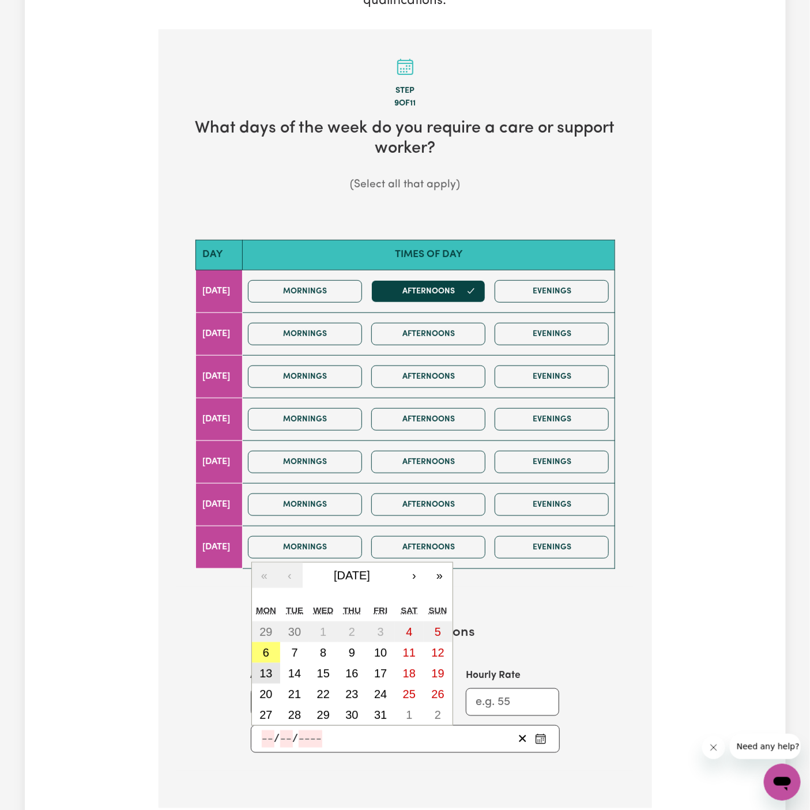
click at [272, 667] on abbr "13" at bounding box center [266, 673] width 13 height 13
type input "2025-10-13"
type input "13"
type input "10"
type input "2025"
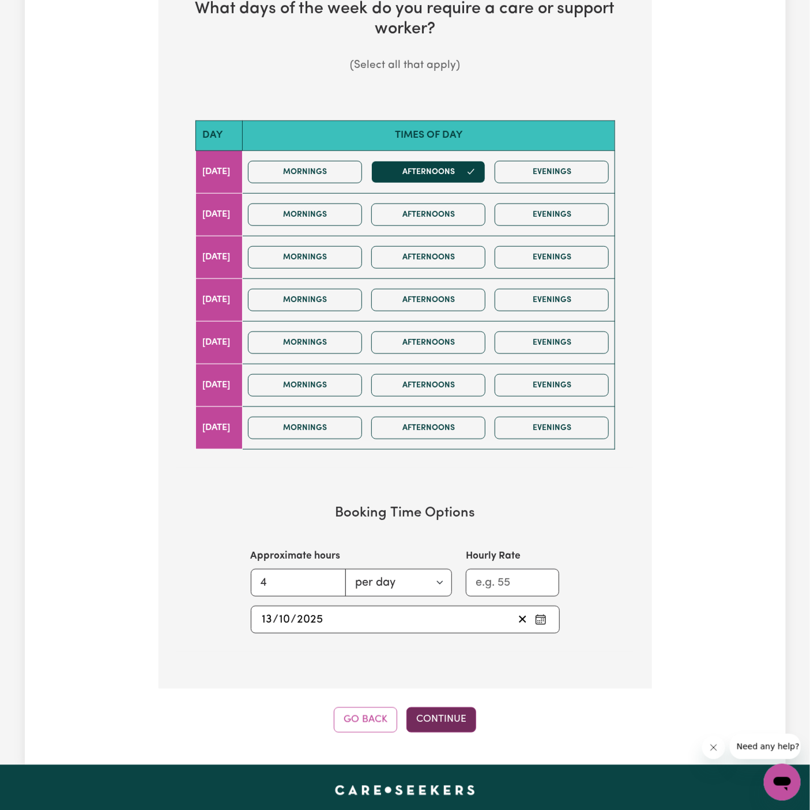
click at [451, 714] on button "Continue" at bounding box center [442, 720] width 70 height 25
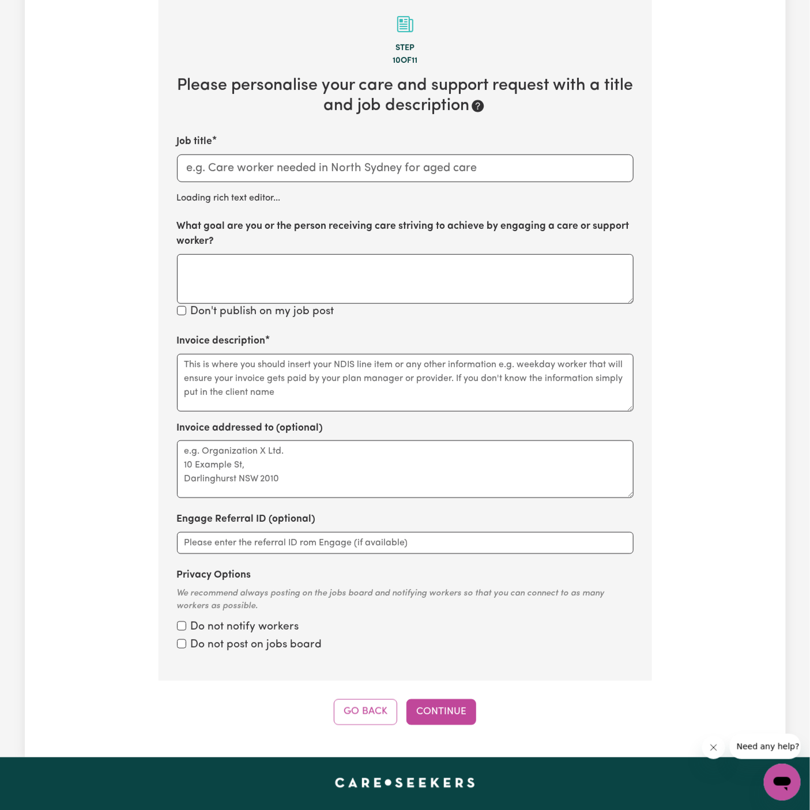
scroll to position [253, 0]
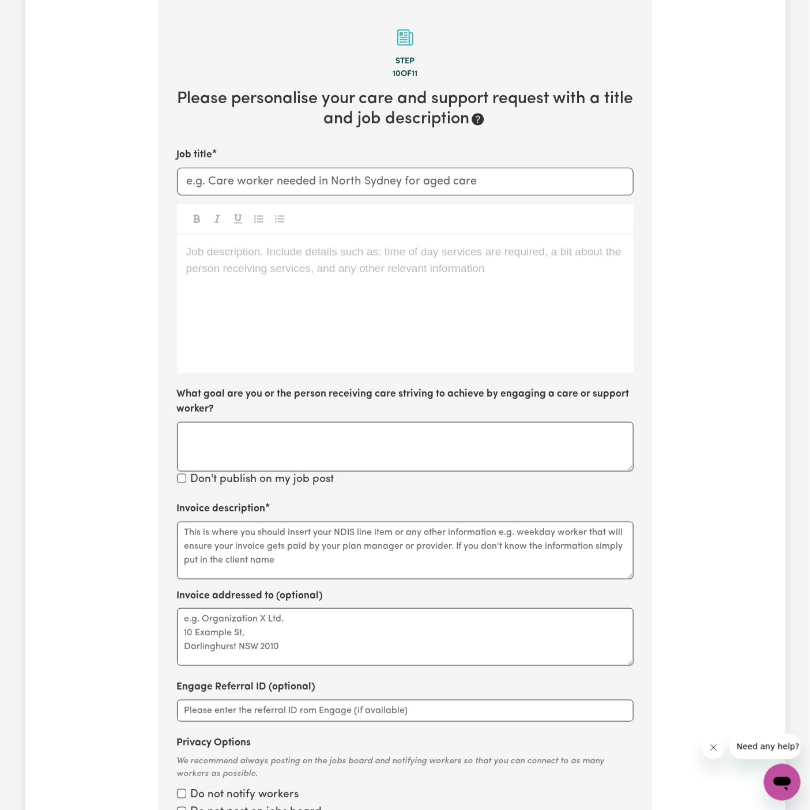
click at [433, 318] on div "Job description. Include details such as: time of day services are required, a …" at bounding box center [405, 304] width 457 height 138
click at [369, 324] on div "Job description. Include details such as: time of day services are required, a …" at bounding box center [405, 304] width 457 height 138
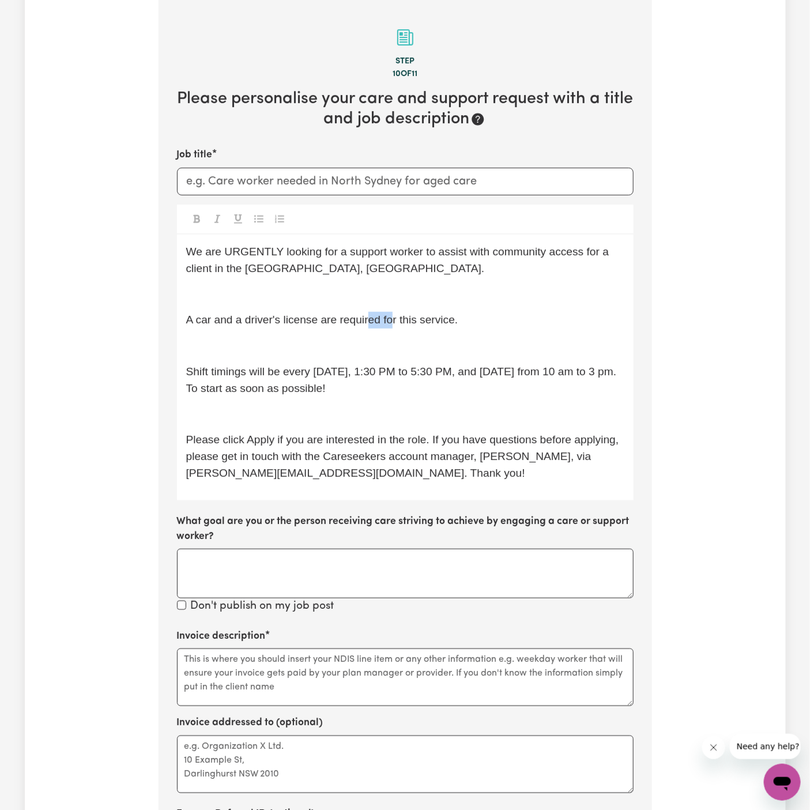
drag, startPoint x: 369, startPoint y: 324, endPoint x: 657, endPoint y: 324, distance: 287.8
click at [657, 324] on div "Tell us your care and support requirements Welcome to Careseekers. We are excit…" at bounding box center [406, 420] width 508 height 1201
click at [242, 293] on p "﻿" at bounding box center [405, 294] width 438 height 17
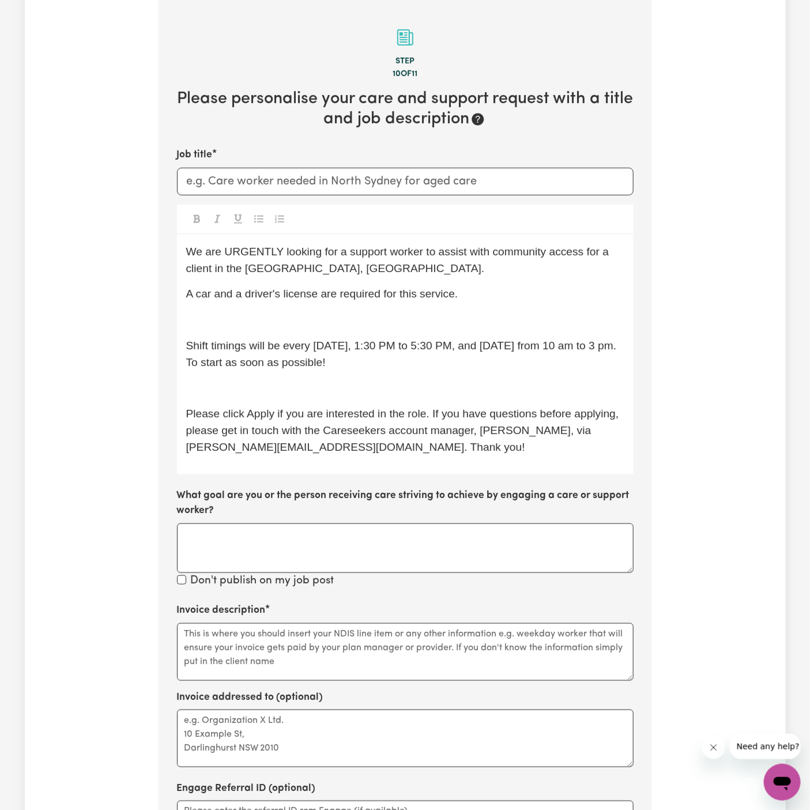
click at [238, 330] on div "We are URGENTLY looking for a support worker to assist with community access fo…" at bounding box center [405, 355] width 457 height 240
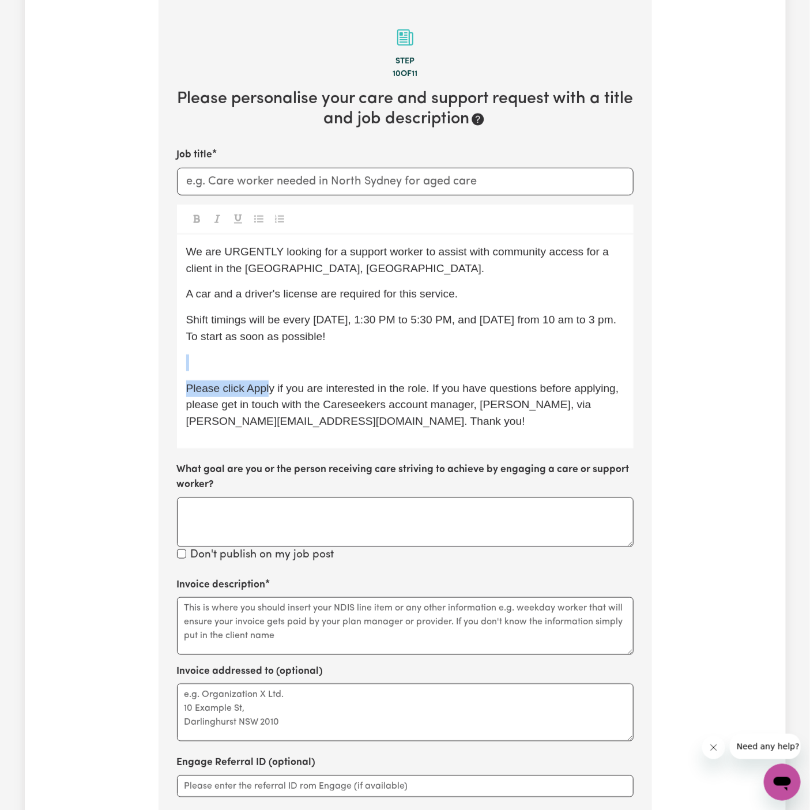
drag, startPoint x: 268, startPoint y: 381, endPoint x: 232, endPoint y: 355, distance: 44.2
click at [232, 355] on div "We are URGENTLY looking for a support worker to assist with community access fo…" at bounding box center [405, 342] width 457 height 214
click at [232, 355] on p "﻿" at bounding box center [405, 363] width 438 height 17
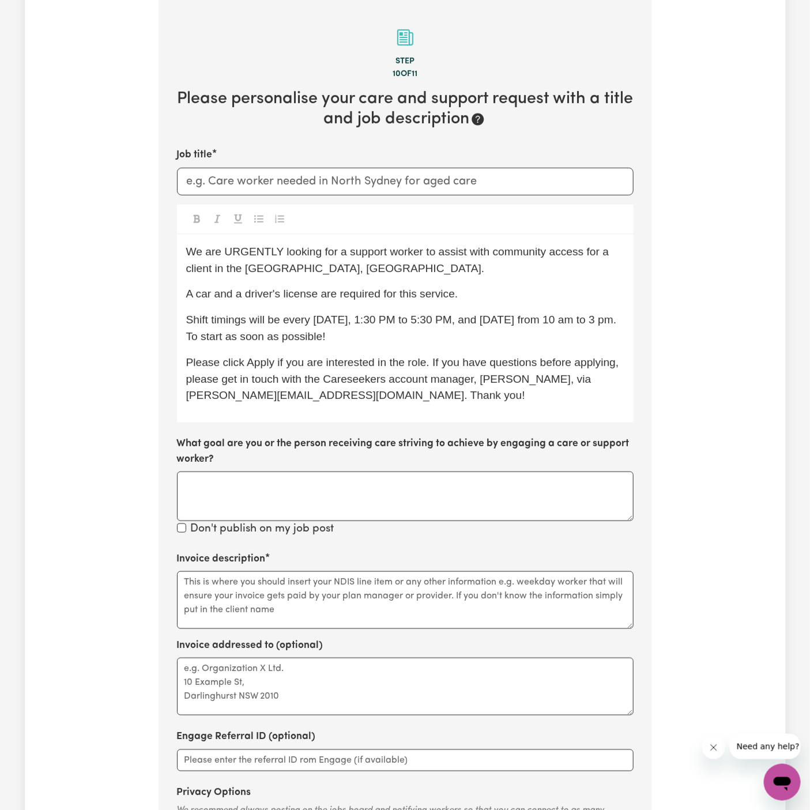
click at [400, 412] on div "We are URGENTLY looking for a support worker to assist with community access fo…" at bounding box center [405, 329] width 457 height 188
click at [476, 381] on span "Please click Apply if you are interested in the role. If you have questions bef…" at bounding box center [404, 379] width 436 height 46
drag, startPoint x: 461, startPoint y: 319, endPoint x: 202, endPoint y: 342, distance: 260.6
click at [202, 342] on span "Shift timings will be every Monday, 1:30 PM to 5:30 PM, and Wednesday from 10 a…" at bounding box center [403, 328] width 434 height 29
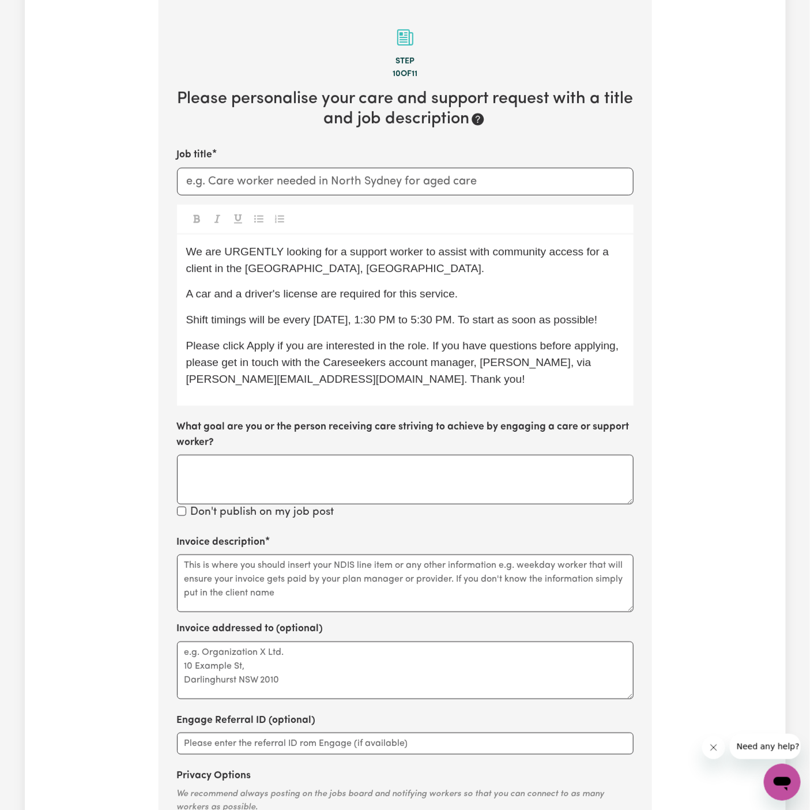
drag, startPoint x: 502, startPoint y: 320, endPoint x: 594, endPoint y: 328, distance: 91.5
click at [594, 328] on div "We are URGENTLY looking for a support worker to assist with community access fo…" at bounding box center [405, 321] width 457 height 172
drag, startPoint x: 594, startPoint y: 323, endPoint x: 504, endPoint y: 312, distance: 90.1
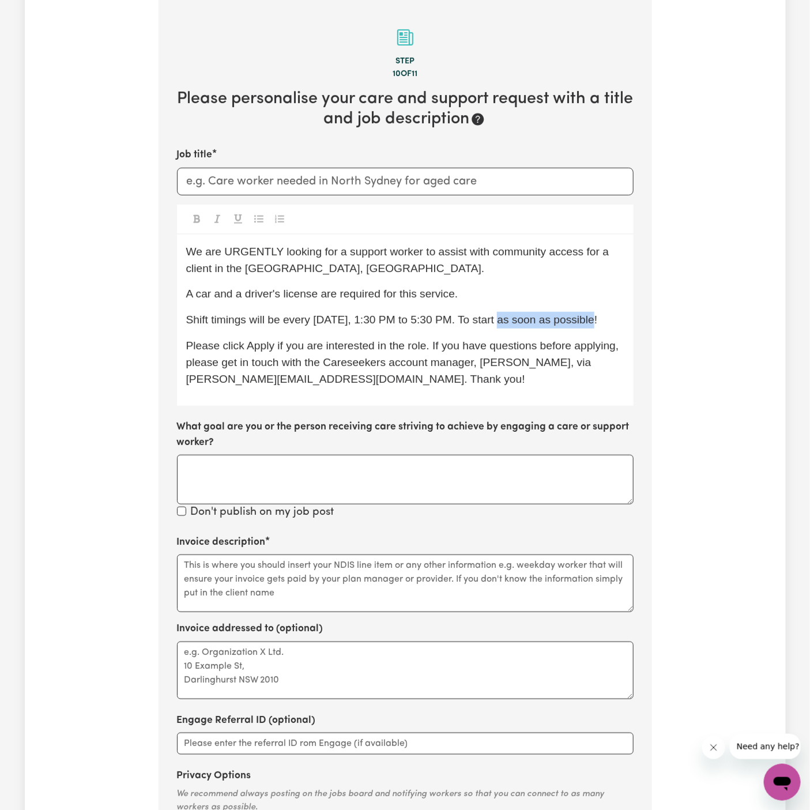
click at [504, 312] on p "Shift timings will be every Monday, 1:30 PM to 5:30 PM. To start as soon as pos…" at bounding box center [405, 320] width 438 height 17
click at [523, 385] on p "Please click Apply if you are interested in the role. If you have questions bef…" at bounding box center [405, 363] width 438 height 50
click at [453, 363] on span "Please click Apply if you are interested in the role. If you have questions bef…" at bounding box center [404, 363] width 436 height 46
click at [281, 175] on input "Job title" at bounding box center [405, 182] width 457 height 28
click at [417, 271] on p "We are URGENTLY looking for a support worker to assist with community access fo…" at bounding box center [405, 260] width 438 height 33
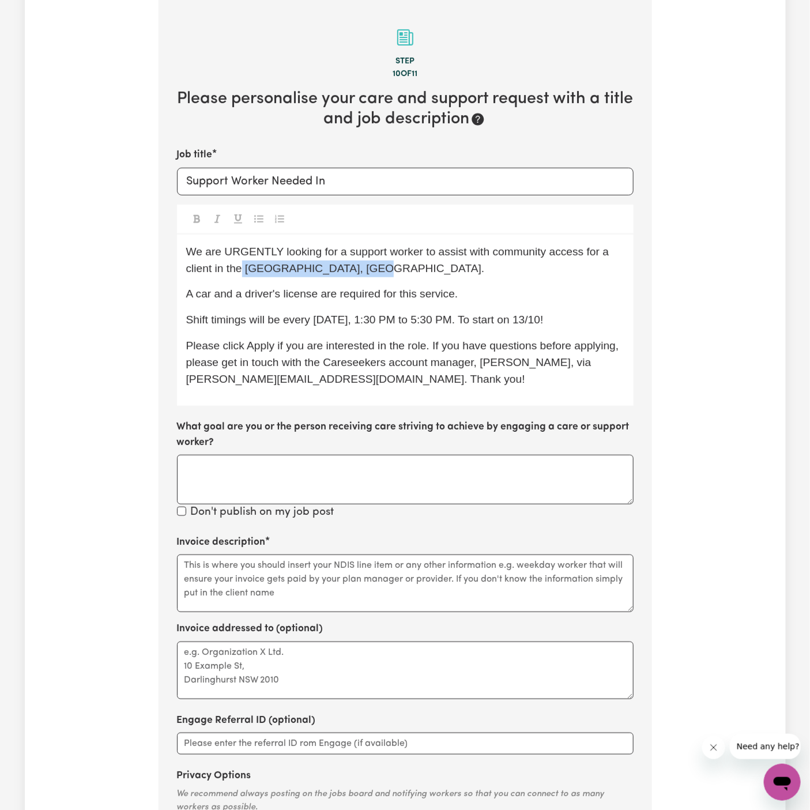
drag, startPoint x: 385, startPoint y: 271, endPoint x: 245, endPoint y: 270, distance: 140.7
click at [245, 270] on p "We are URGENTLY looking for a support worker to assist with community access fo…" at bounding box center [405, 260] width 438 height 33
copy span "Lower North Shore, NSW."
click at [388, 196] on div "Job title Support Worker Needed In We are URGENTLY looking for a support worker…" at bounding box center [405, 335] width 457 height 374
click at [392, 174] on input "Support Worker Needed In" at bounding box center [405, 182] width 457 height 28
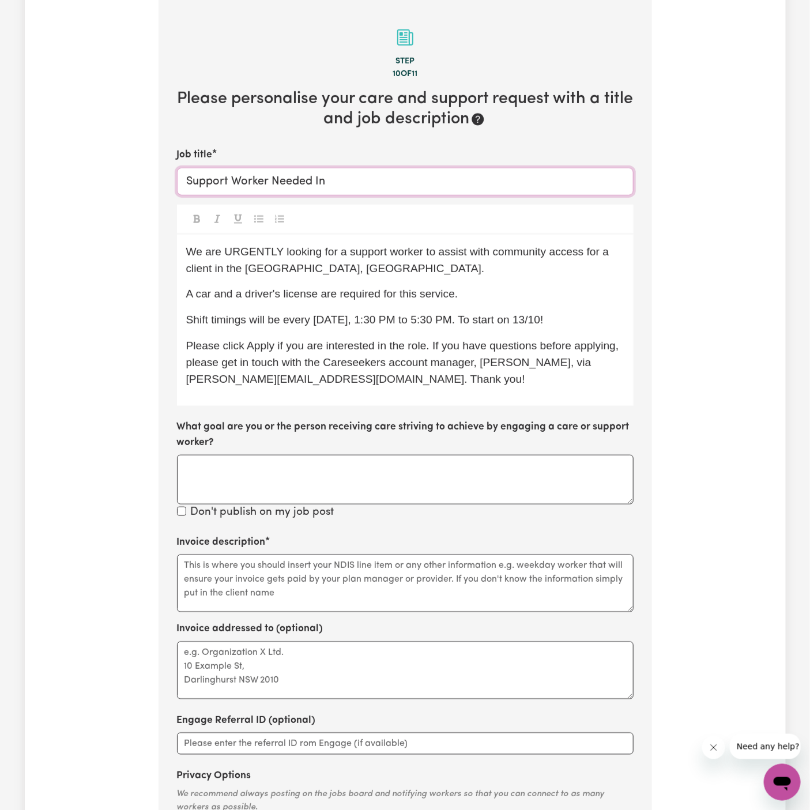
paste input "Lower North Shore, NSW."
type input "Support Worker Needed In Lower North Shore, NSW."
click at [410, 228] on div at bounding box center [405, 220] width 457 height 30
click at [408, 343] on span "Please click Apply if you are interested in the role. If you have questions bef…" at bounding box center [404, 363] width 436 height 46
click at [436, 350] on span "Please click Apply if you are interested in the role. If you have questions bef…" at bounding box center [404, 363] width 436 height 46
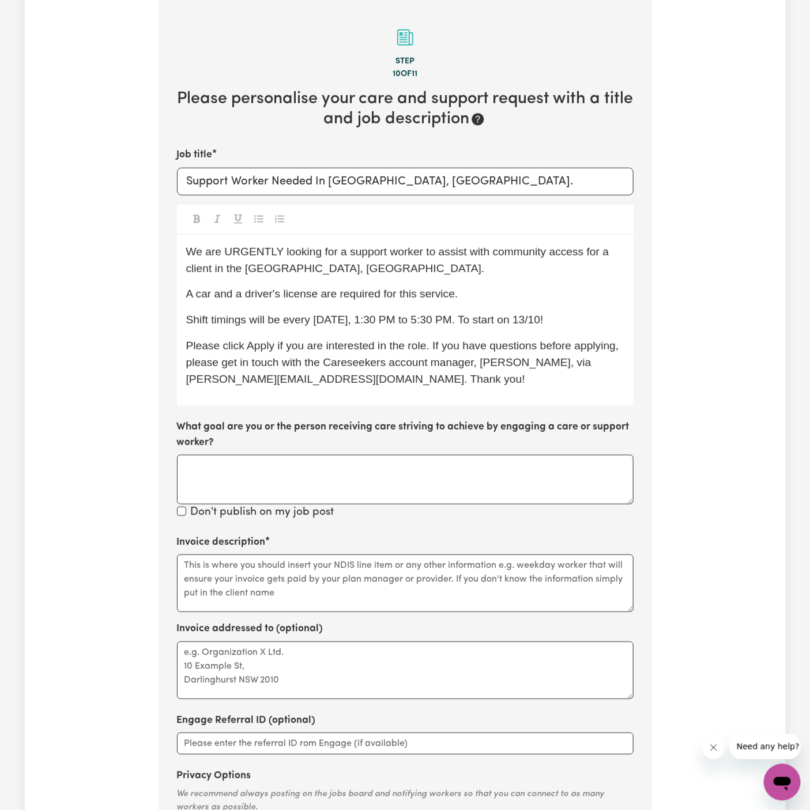
drag, startPoint x: 396, startPoint y: 531, endPoint x: 640, endPoint y: 594, distance: 252.1
click at [404, 531] on section "Step 10 of 11 Please personalise your care and support request with a title and…" at bounding box center [406, 441] width 494 height 882
click at [439, 312] on p "Shift timings will be every Monday, 1:30 PM to 5:30 PM. To start on 13/10!" at bounding box center [405, 320] width 438 height 17
drag, startPoint x: 488, startPoint y: 254, endPoint x: 578, endPoint y: 254, distance: 90.0
click at [578, 254] on span "We are URGENTLY looking for a support worker to assist with community access fo…" at bounding box center [399, 260] width 426 height 29
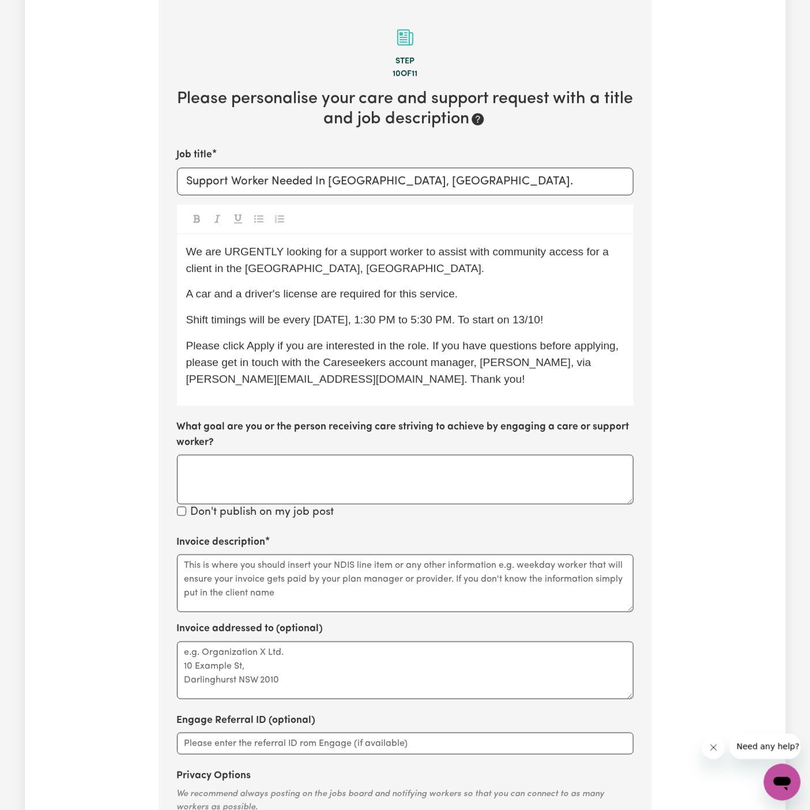
click at [581, 260] on p "We are URGENTLY looking for a support worker to assist with community access fo…" at bounding box center [405, 260] width 438 height 33
drag, startPoint x: 581, startPoint y: 254, endPoint x: 489, endPoint y: 253, distance: 91.7
click at [489, 253] on span "We are URGENTLY looking for a support worker to assist with community access fo…" at bounding box center [399, 260] width 426 height 29
copy span "community access"
click at [296, 571] on textarea "Invoice description" at bounding box center [405, 584] width 457 height 58
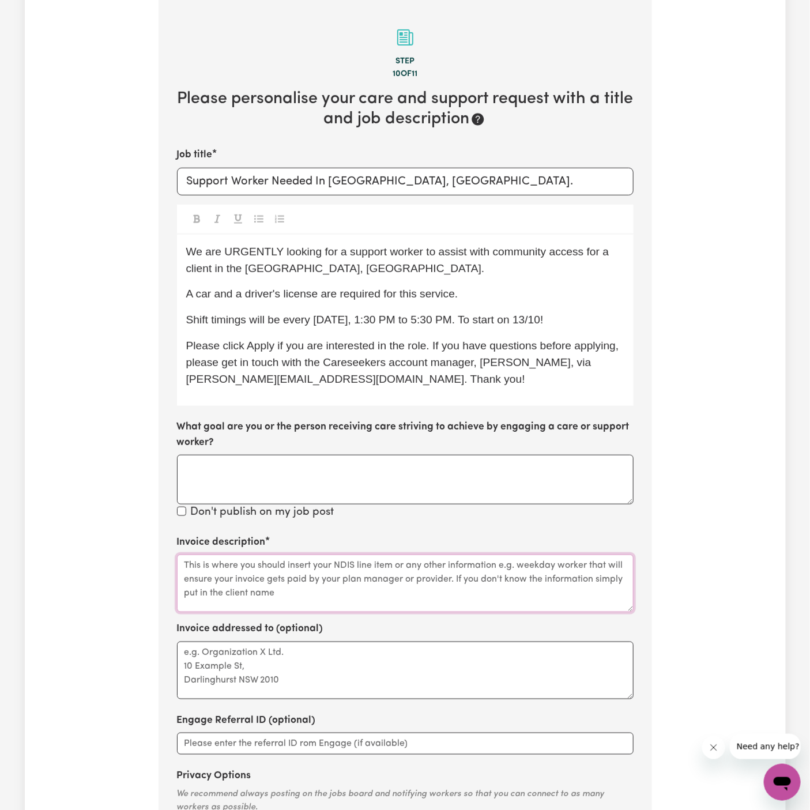
paste textarea "community access"
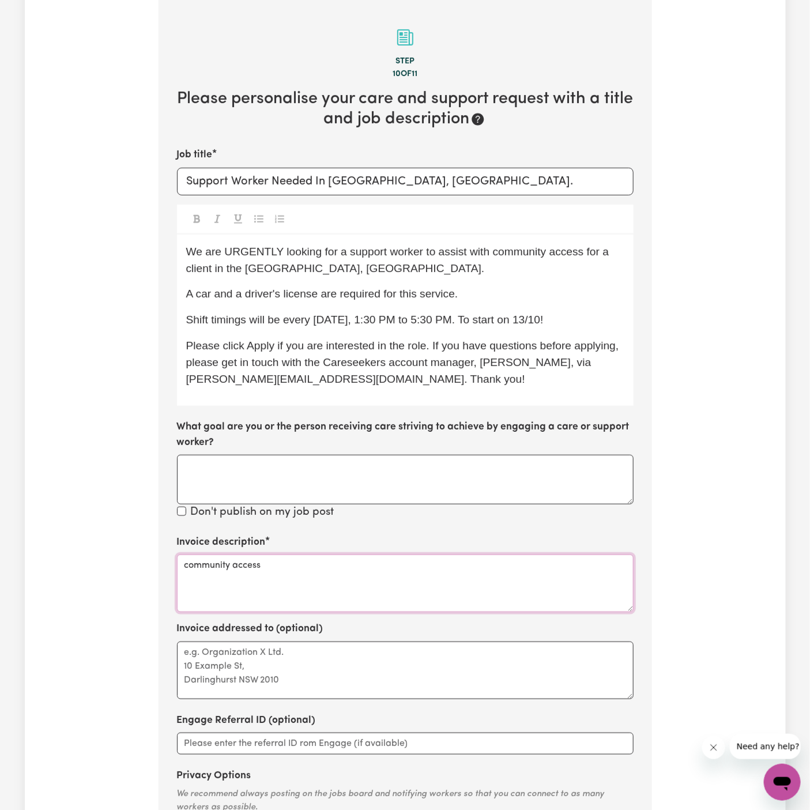
type textarea "community access"
click at [282, 700] on div "Invoice description community access Invoice addressed to (optional) Engage Ref…" at bounding box center [405, 695] width 457 height 320
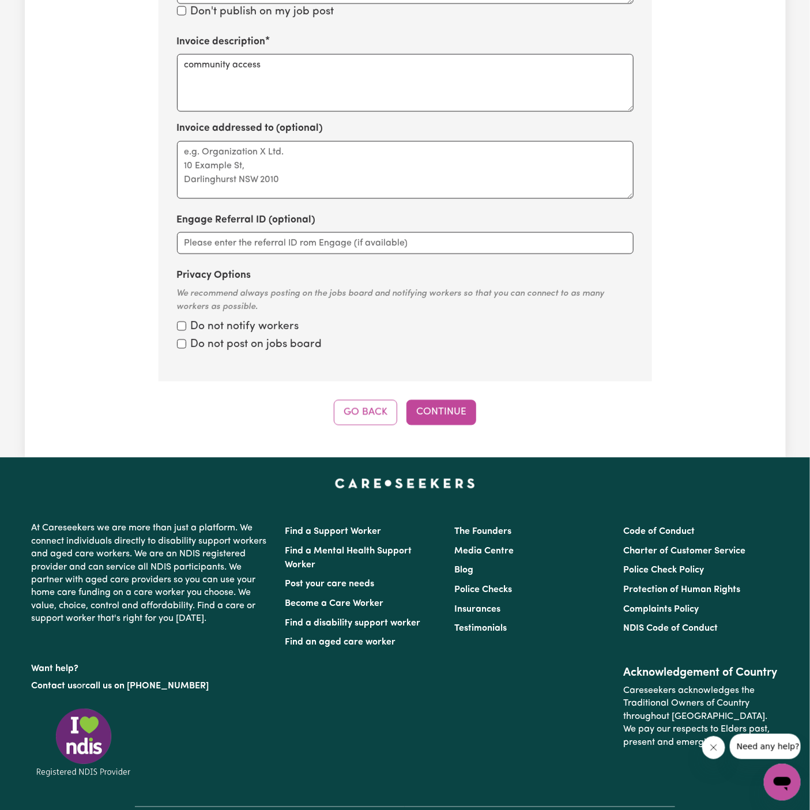
scroll to position [632, 0]
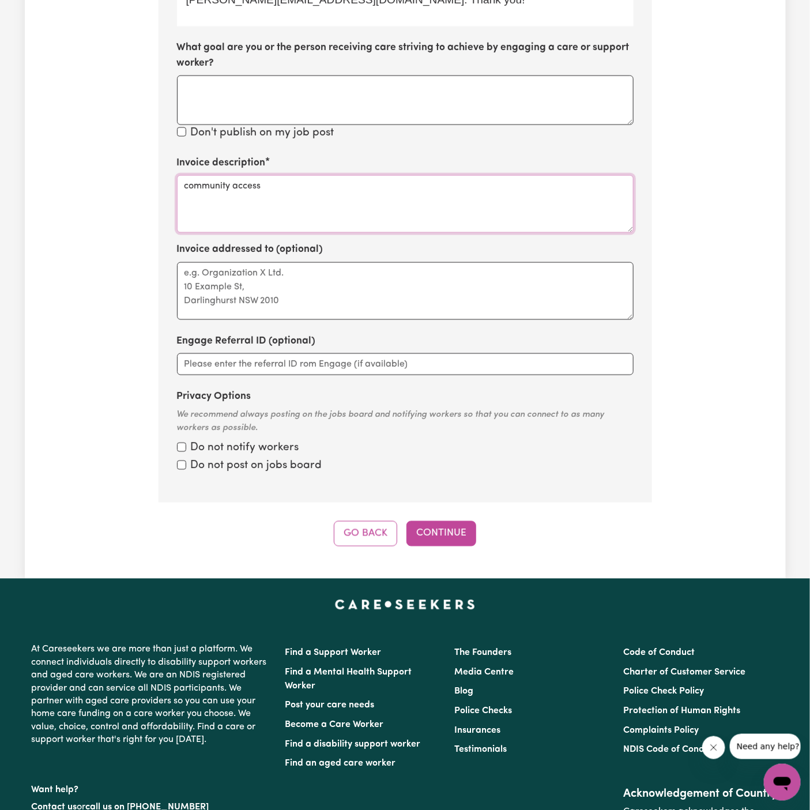
click at [275, 196] on textarea "community access" at bounding box center [405, 204] width 457 height 58
click at [275, 242] on label "Invoice addressed to (optional)" at bounding box center [250, 249] width 147 height 15
click at [275, 262] on textarea "Invoice addressed to (optional)" at bounding box center [405, 291] width 457 height 58
click at [275, 265] on textarea "Invoice addressed to (optional)" at bounding box center [405, 291] width 457 height 58
click at [294, 294] on textarea "c/o Chosen Family" at bounding box center [405, 291] width 457 height 58
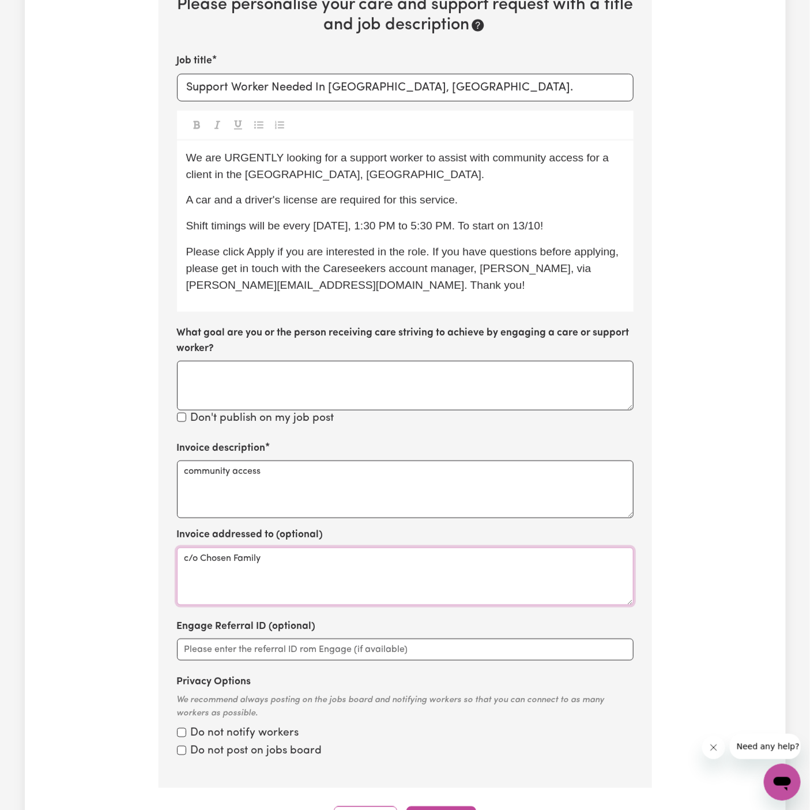
scroll to position [492, 0]
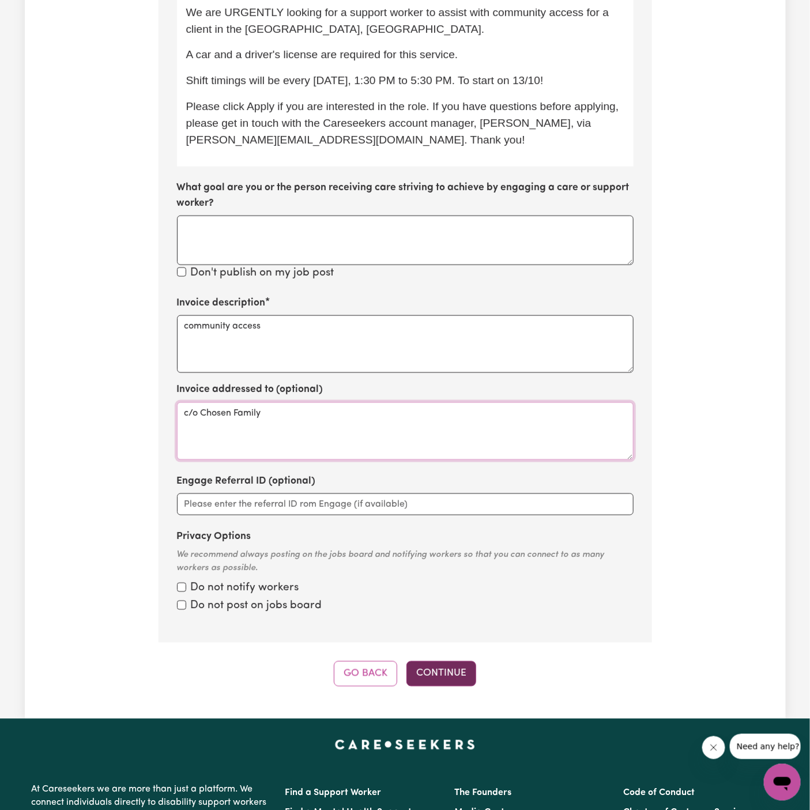
type textarea "c/o Chosen Family"
click at [441, 680] on button "Continue" at bounding box center [442, 674] width 70 height 25
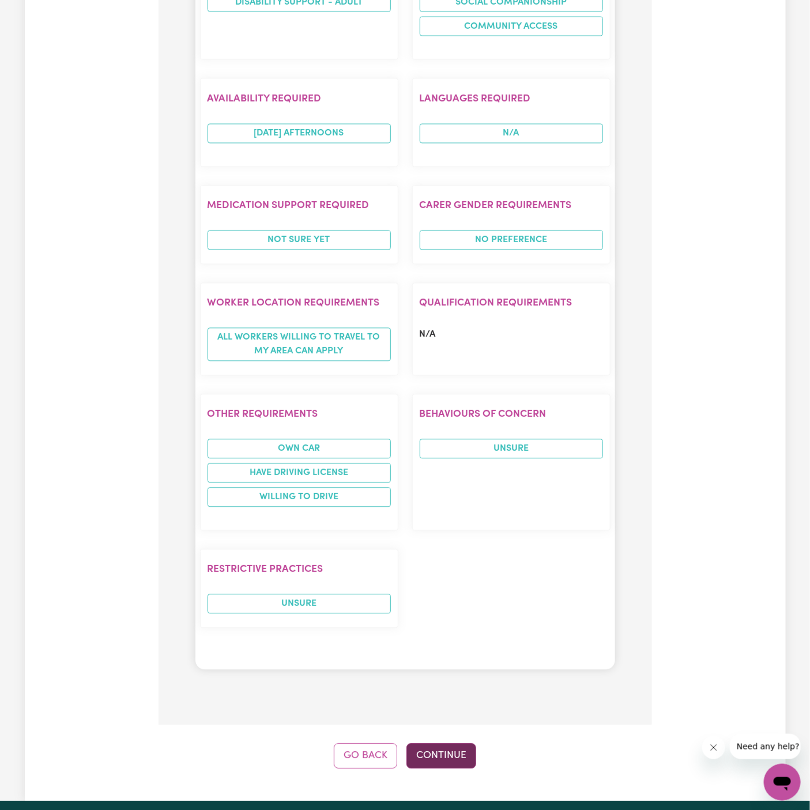
click at [435, 743] on button "Continue" at bounding box center [442, 755] width 70 height 25
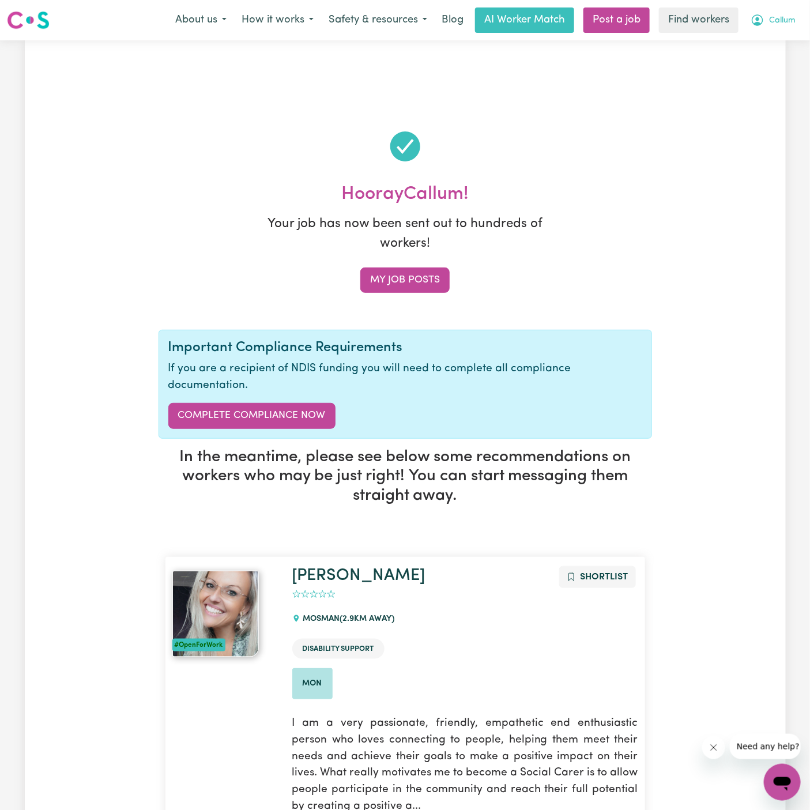
click at [782, 24] on span "Callum" at bounding box center [782, 20] width 27 height 13
click at [782, 35] on link "My Dashboard" at bounding box center [757, 45] width 91 height 22
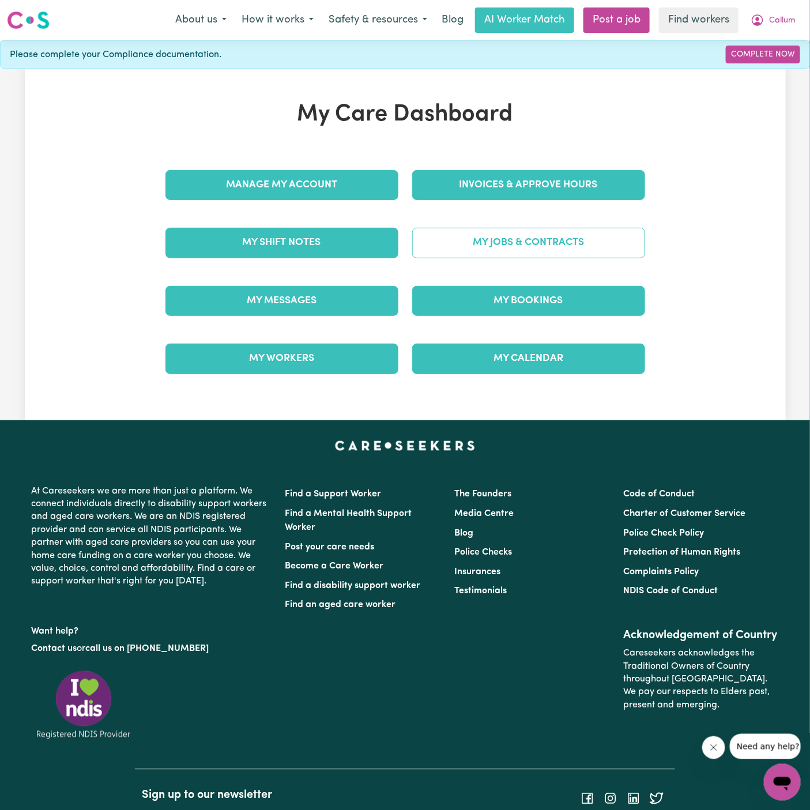
click at [489, 240] on link "My Jobs & Contracts" at bounding box center [528, 243] width 233 height 30
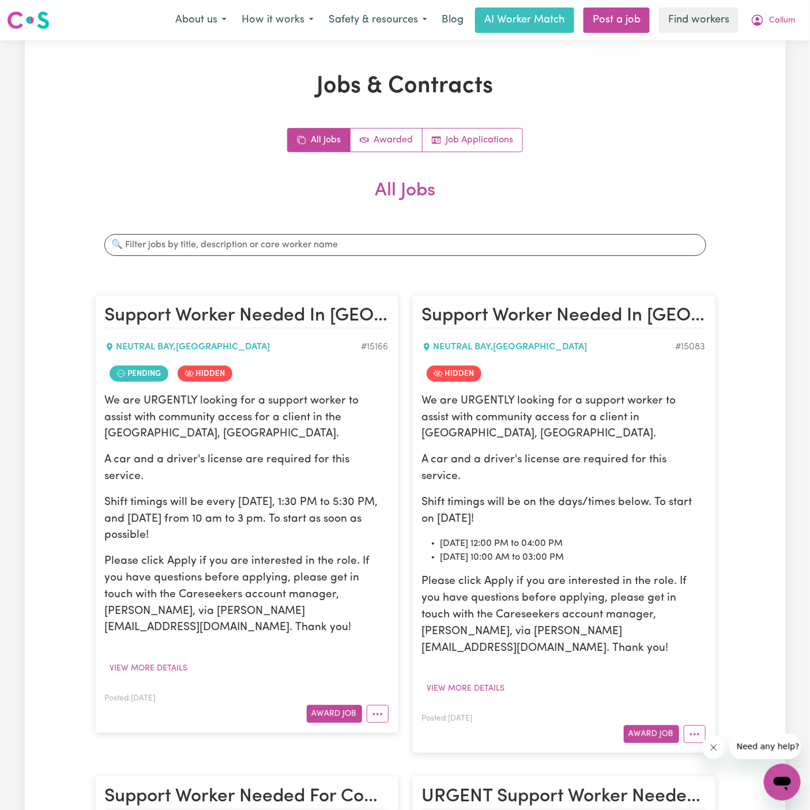
click at [129, 407] on p "We are URGENTLY looking for a support worker to assist with community access fo…" at bounding box center [247, 418] width 284 height 50
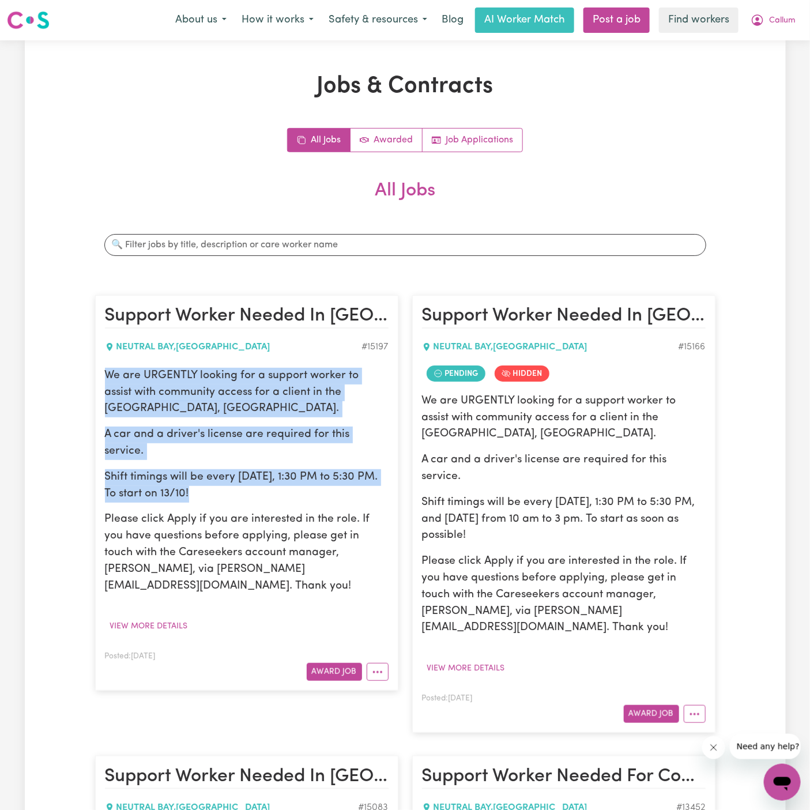
drag, startPoint x: 106, startPoint y: 376, endPoint x: 269, endPoint y: 469, distance: 187.3
click at [269, 469] on div "We are URGENTLY looking for a support worker to assist with community access fo…" at bounding box center [247, 481] width 284 height 227
copy div "We are URGENTLY looking for a support worker to assist with community access fo…"
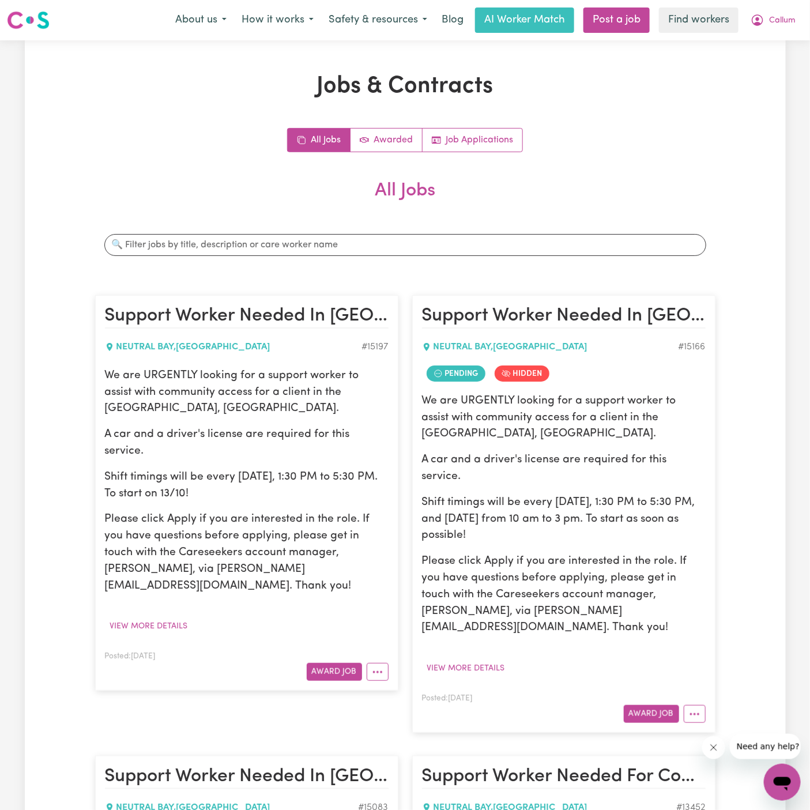
click at [199, 419] on div "We are URGENTLY looking for a support worker to assist with community access fo…" at bounding box center [247, 481] width 284 height 227
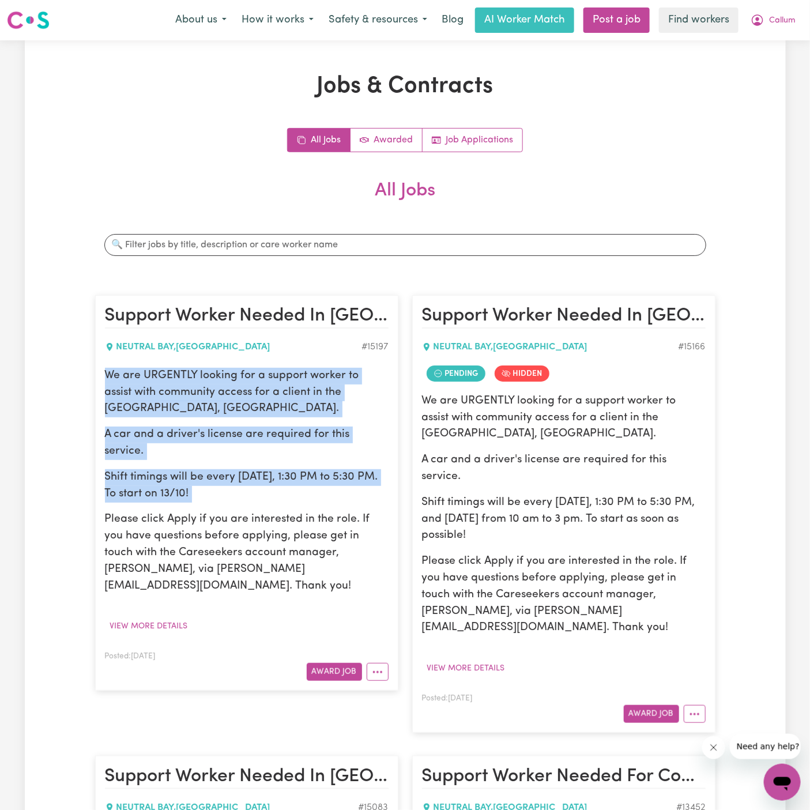
drag, startPoint x: 105, startPoint y: 378, endPoint x: 283, endPoint y: 483, distance: 206.8
click at [283, 483] on div "We are URGENTLY looking for a support worker to assist with community access fo…" at bounding box center [247, 481] width 284 height 227
copy div "We are URGENTLY looking for a support worker to assist with community access fo…"
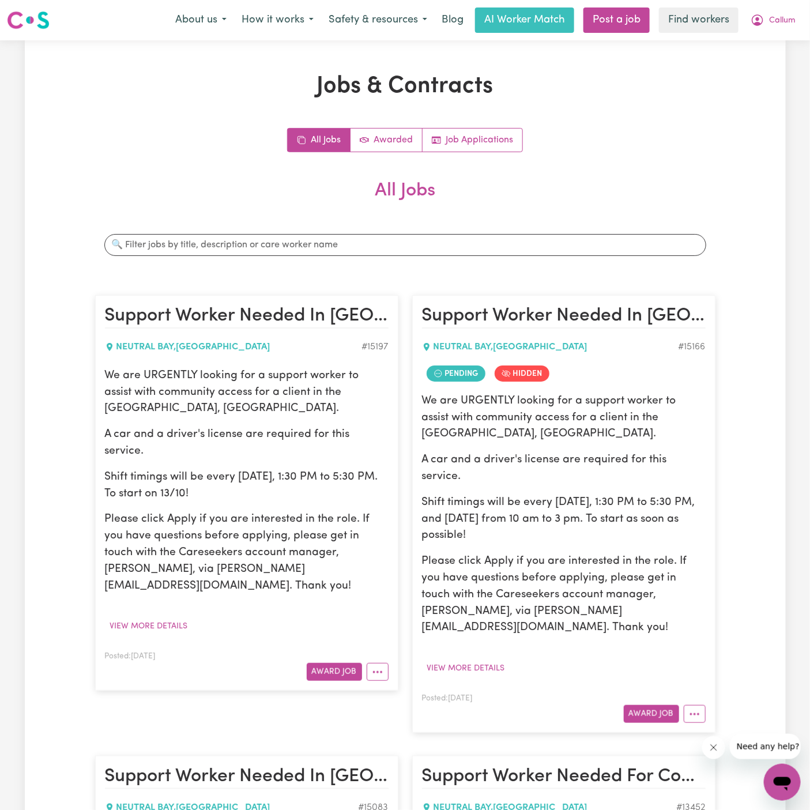
drag, startPoint x: 283, startPoint y: 483, endPoint x: 757, endPoint y: 232, distance: 536.4
click at [598, 193] on h2 "All Jobs" at bounding box center [405, 200] width 621 height 40
click at [786, 34] on nav "Menu About us How it works Safety & resources Blog AI Worker Match Post a job F…" at bounding box center [405, 20] width 810 height 40
click at [786, 20] on span "Callum" at bounding box center [782, 20] width 27 height 13
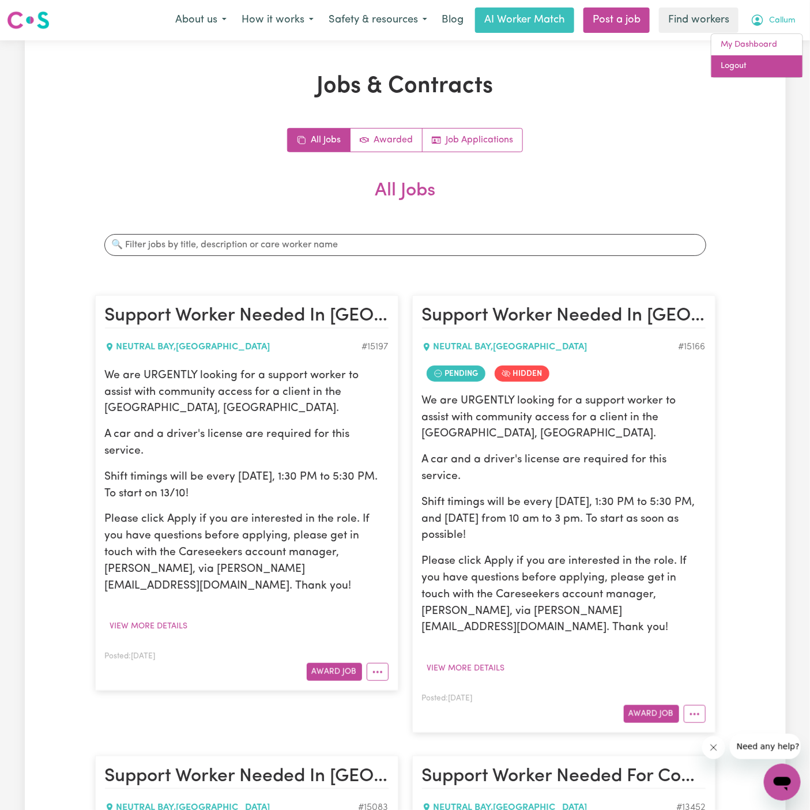
click at [780, 61] on link "Logout" at bounding box center [757, 66] width 91 height 22
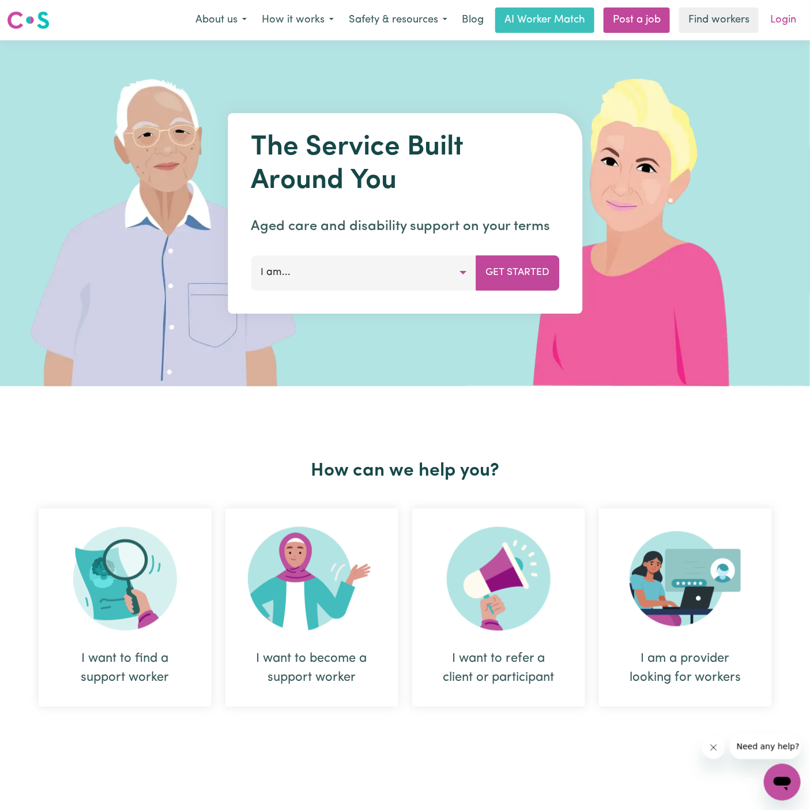
click at [785, 21] on link "Login" at bounding box center [784, 19] width 40 height 25
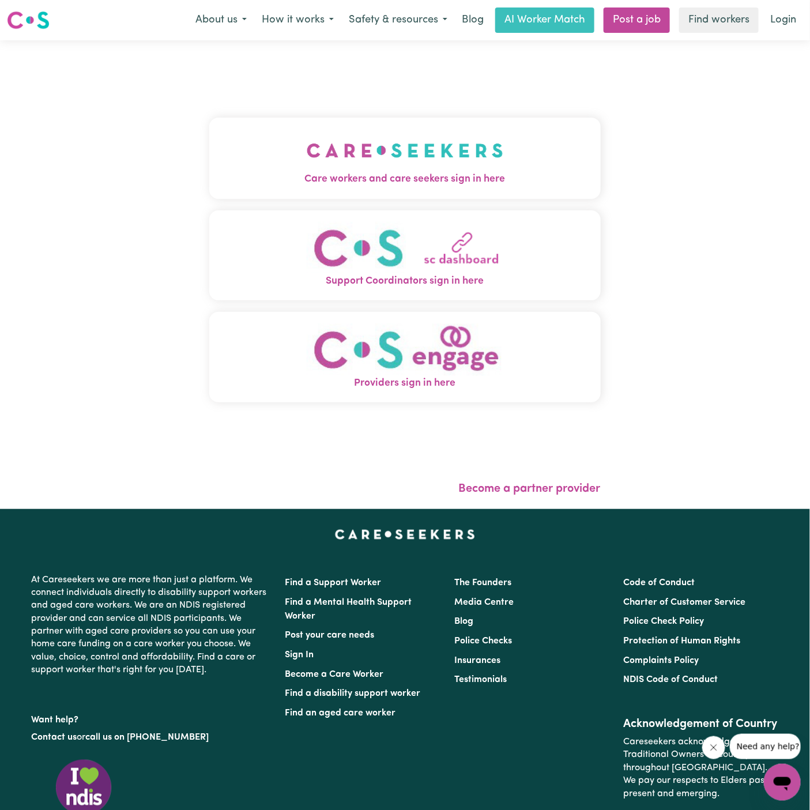
click at [242, 179] on span "Care workers and care seekers sign in here" at bounding box center [405, 179] width 392 height 15
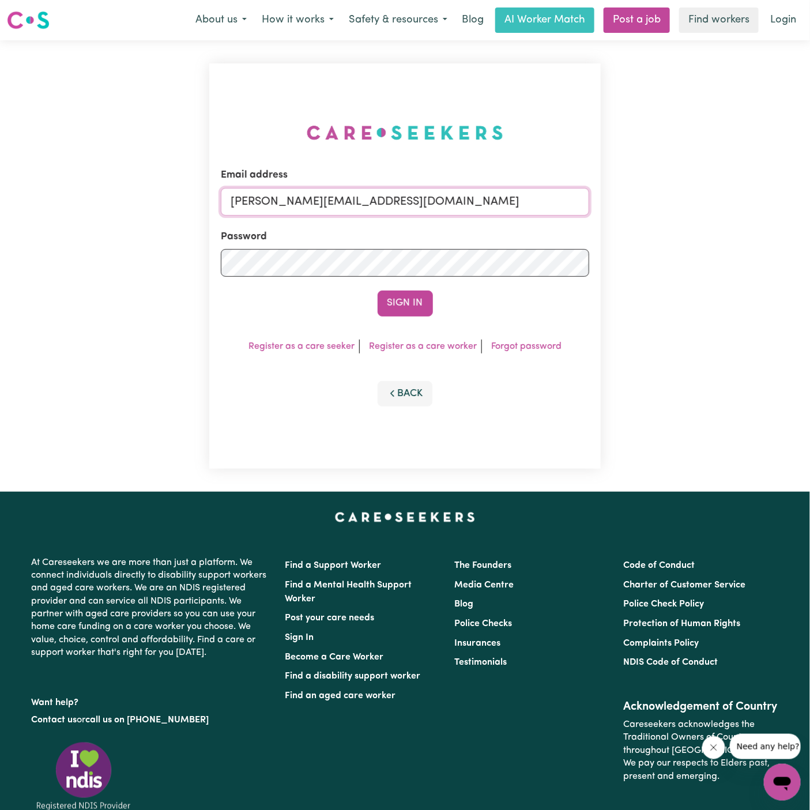
click at [497, 199] on input "[PERSON_NAME][EMAIL_ADDRESS][DOMAIN_NAME]" at bounding box center [405, 202] width 369 height 28
drag, startPoint x: 292, startPoint y: 205, endPoint x: 790, endPoint y: 201, distance: 497.8
click at [790, 201] on div "Email address superuser~DanaePotterALC@careseekers.com.au Password Sign In Regi…" at bounding box center [405, 266] width 810 height 452
click at [299, 204] on input "superuser~jeto" at bounding box center [405, 202] width 369 height 28
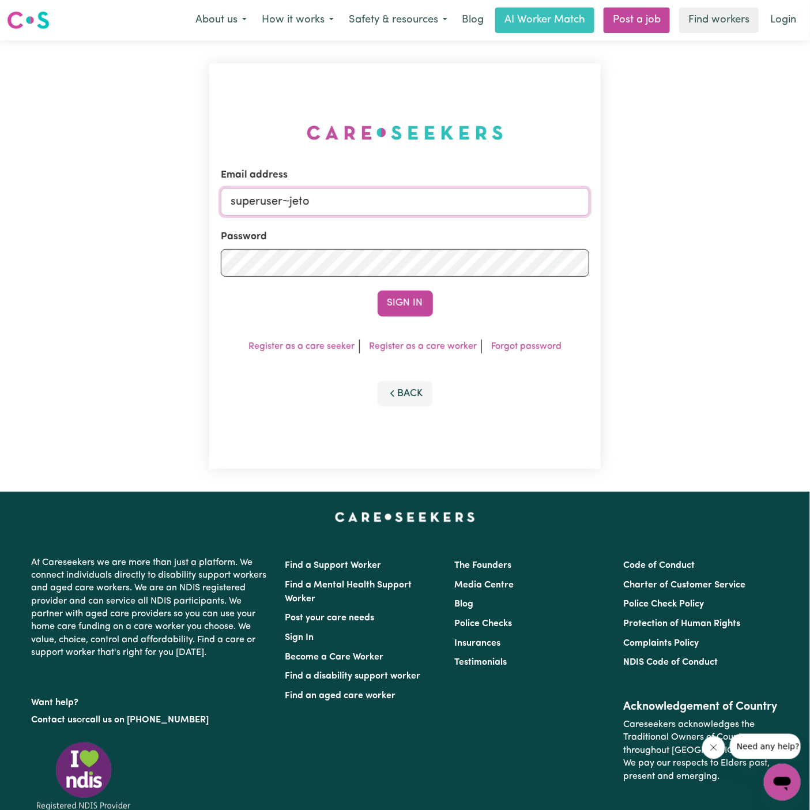
click at [299, 204] on input "superuser~jeto" at bounding box center [405, 202] width 369 height 28
paste input "JeToHOC@careseekers.com.a"
type input "superuser~JeToHOC@careseekers.com.au"
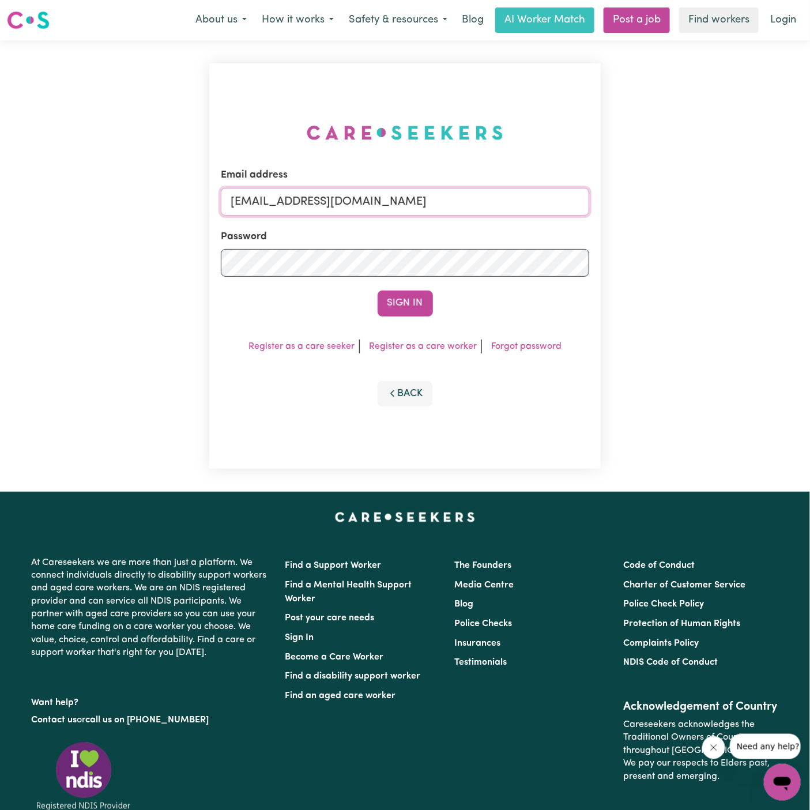
click at [378, 291] on button "Sign In" at bounding box center [405, 303] width 55 height 25
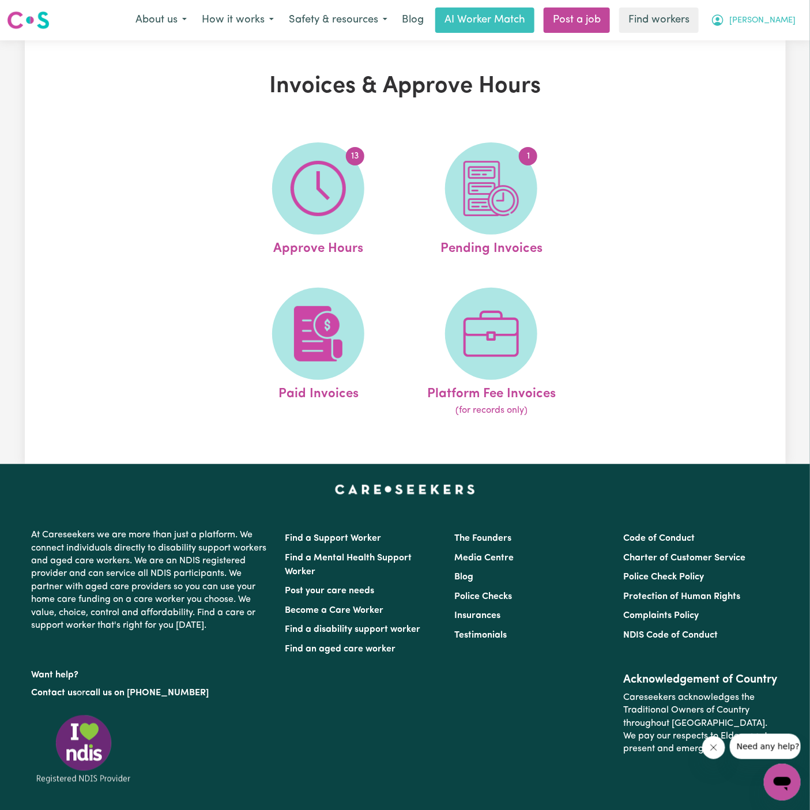
click at [802, 9] on button "[PERSON_NAME]" at bounding box center [754, 20] width 100 height 24
click at [737, 66] on link "Logout" at bounding box center [757, 66] width 91 height 22
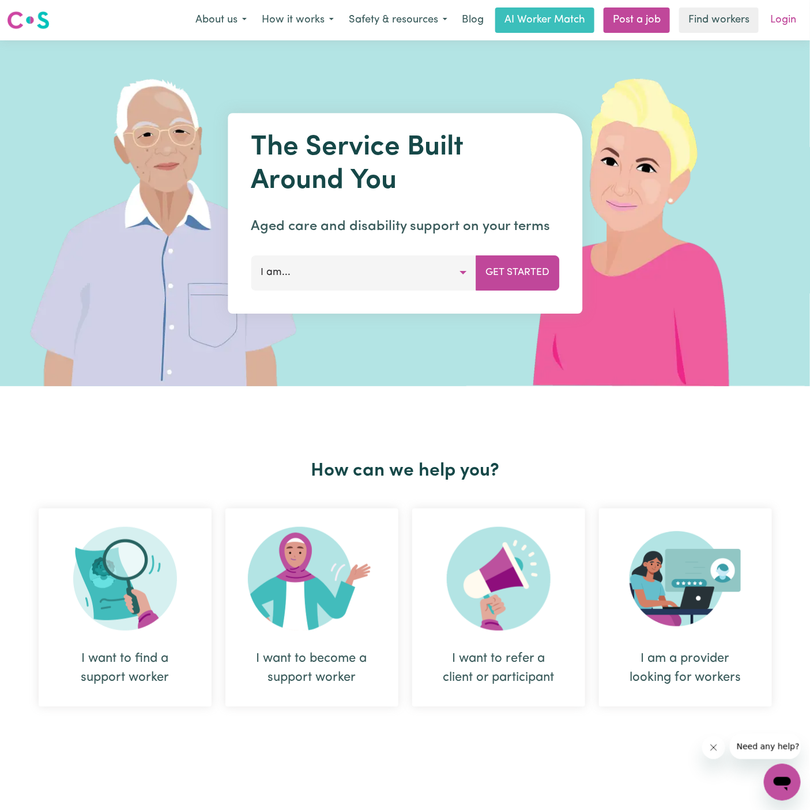
click at [784, 24] on link "Login" at bounding box center [784, 19] width 40 height 25
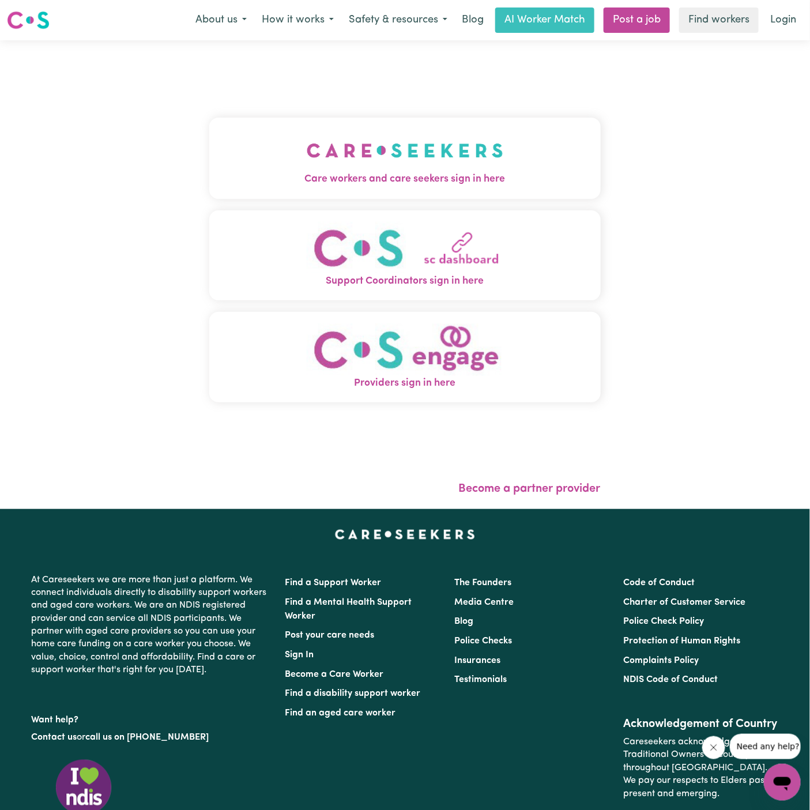
click at [460, 125] on button "Care workers and care seekers sign in here" at bounding box center [405, 158] width 392 height 81
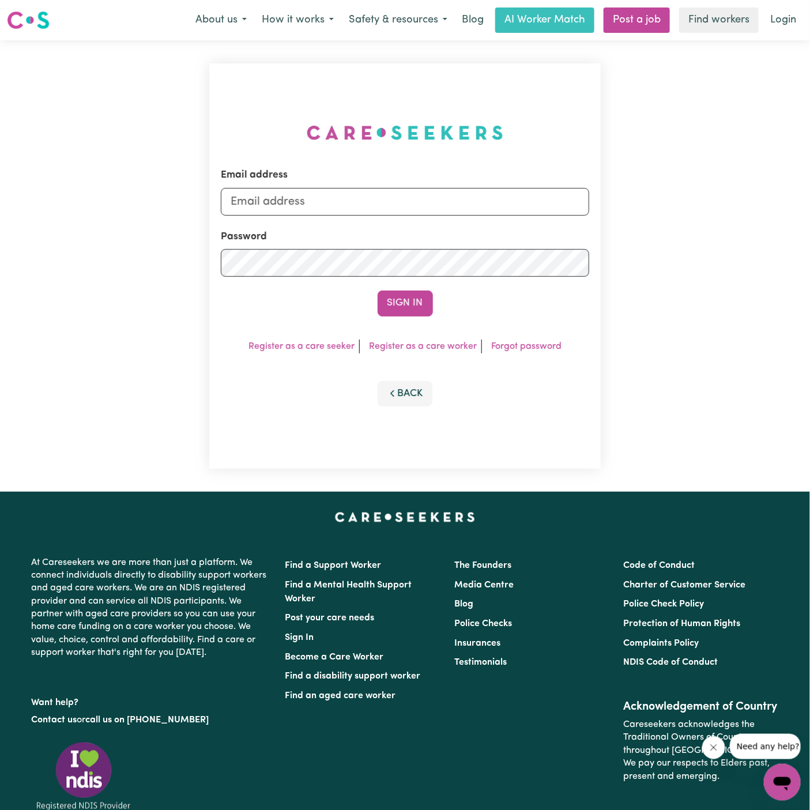
type input "[PERSON_NAME][EMAIL_ADDRESS][DOMAIN_NAME]"
click at [446, 207] on input "[PERSON_NAME][EMAIL_ADDRESS][DOMAIN_NAME]" at bounding box center [405, 202] width 369 height 28
click at [270, 296] on div "Sign In" at bounding box center [405, 303] width 369 height 25
click at [387, 303] on button "Sign In" at bounding box center [405, 303] width 55 height 25
